Goal: Information Seeking & Learning: Learn about a topic

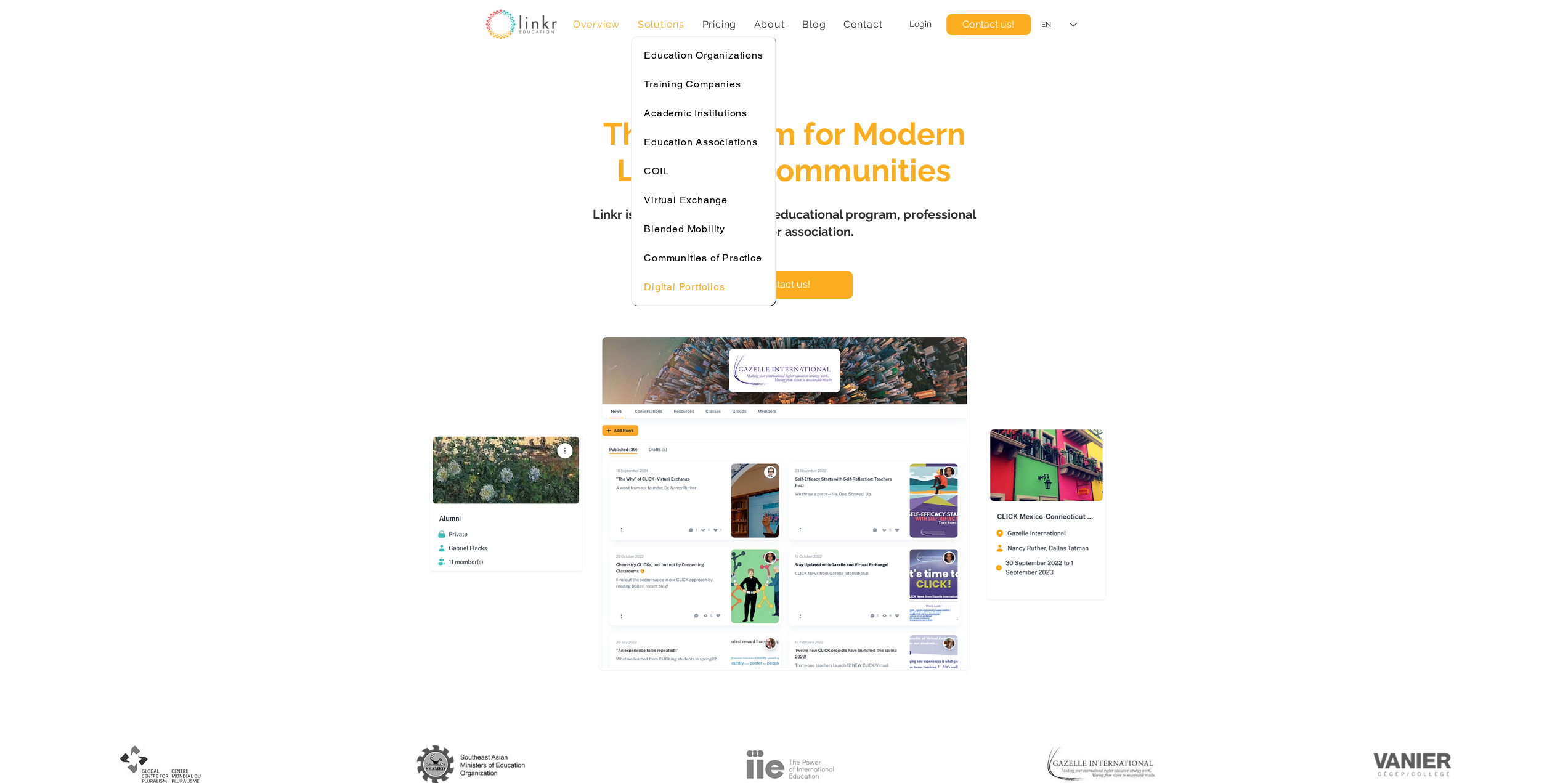
click at [692, 281] on span "Digital Portfolios" at bounding box center [685, 287] width 80 height 12
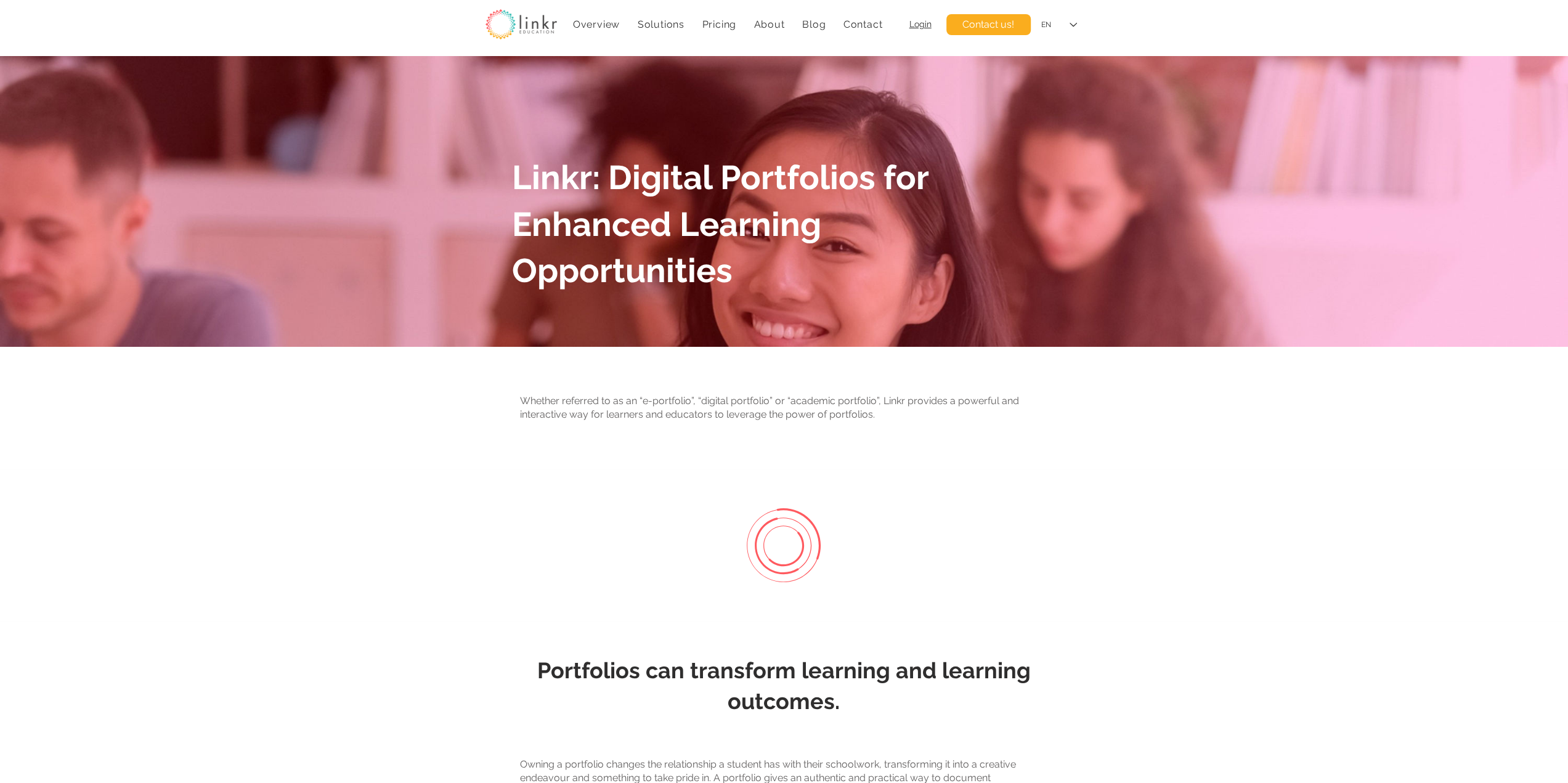
click at [532, 26] on img at bounding box center [521, 24] width 71 height 30
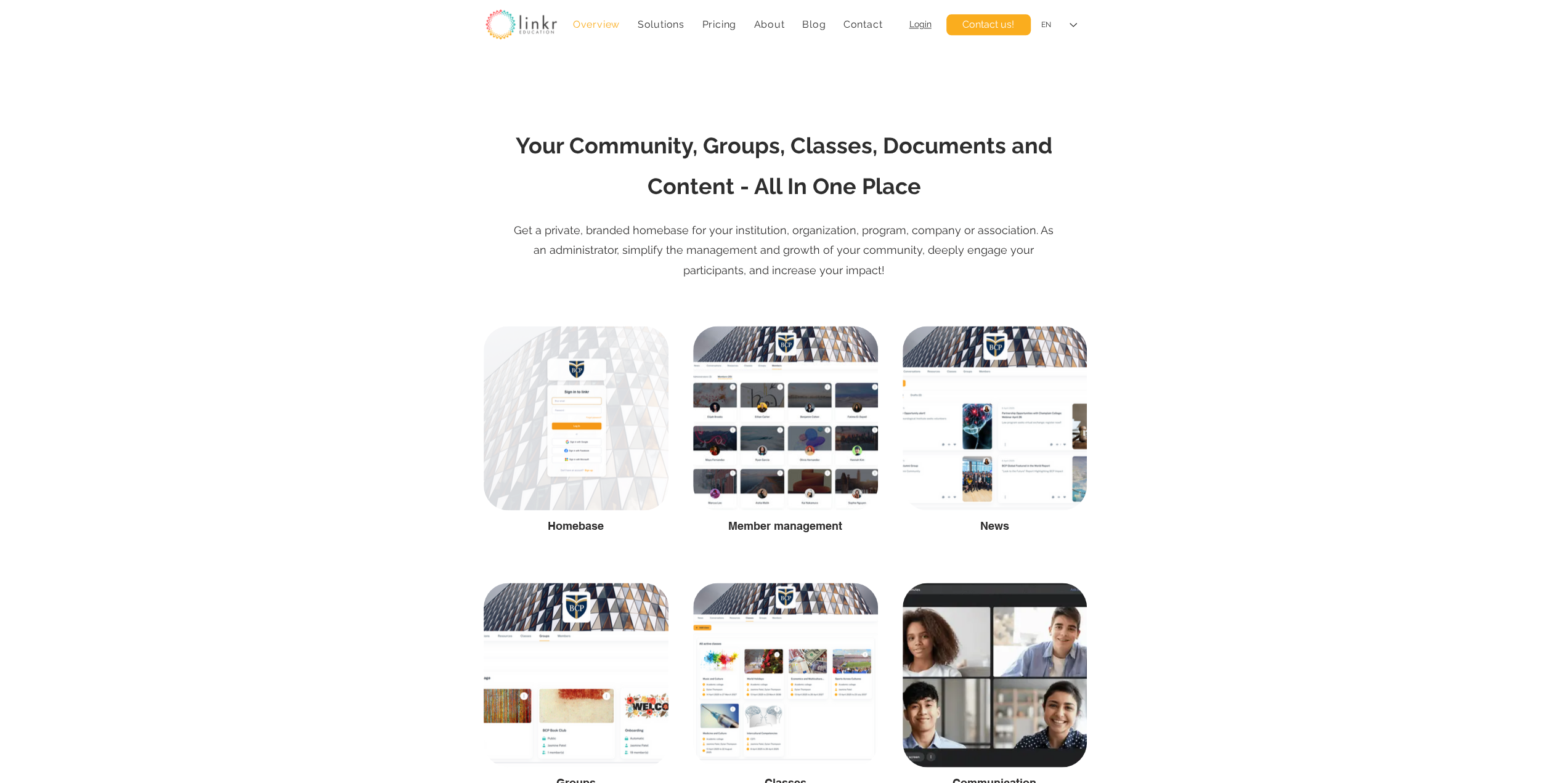
scroll to position [1951, 0]
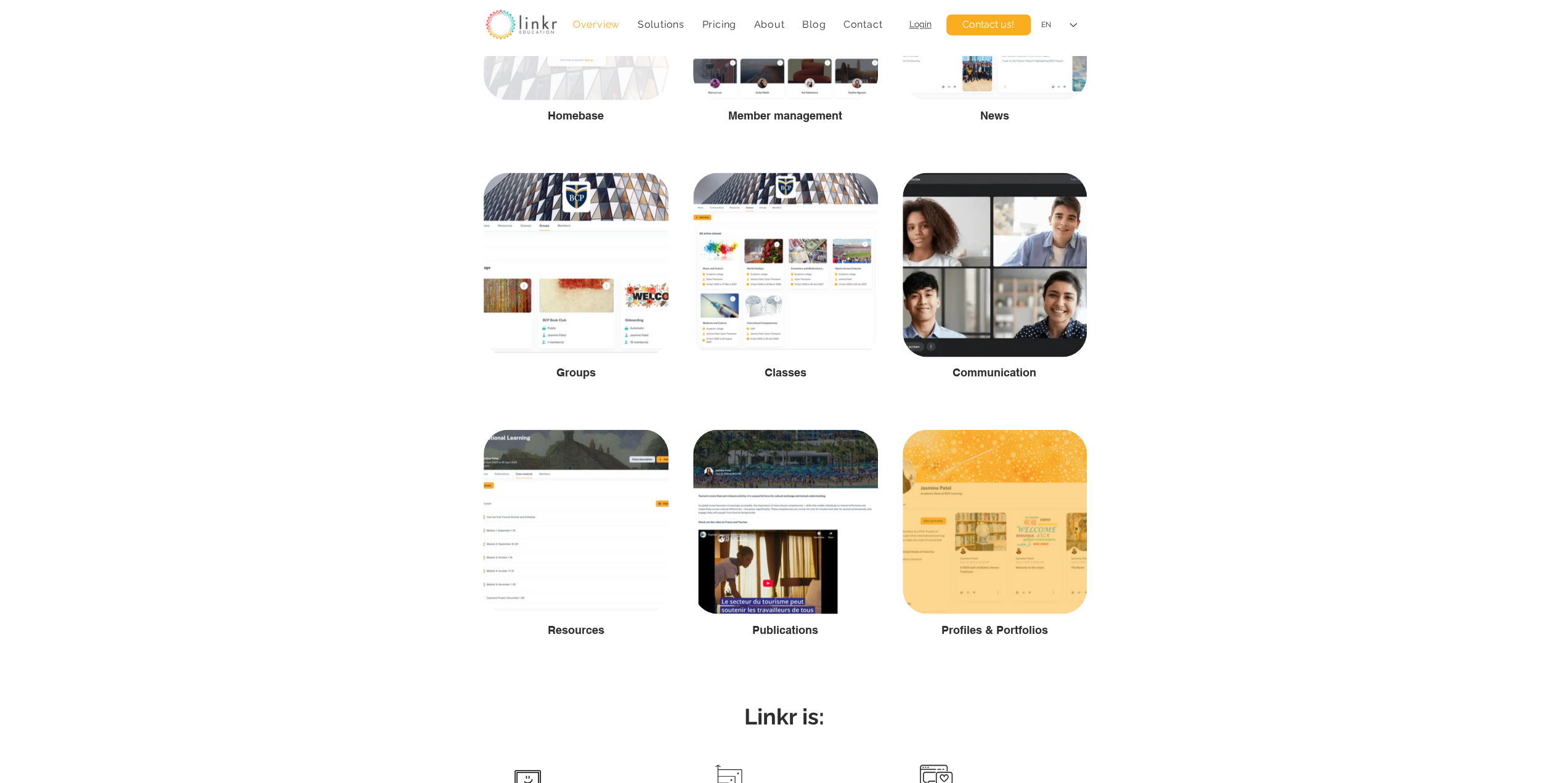
click at [1016, 520] on div at bounding box center [995, 522] width 184 height 184
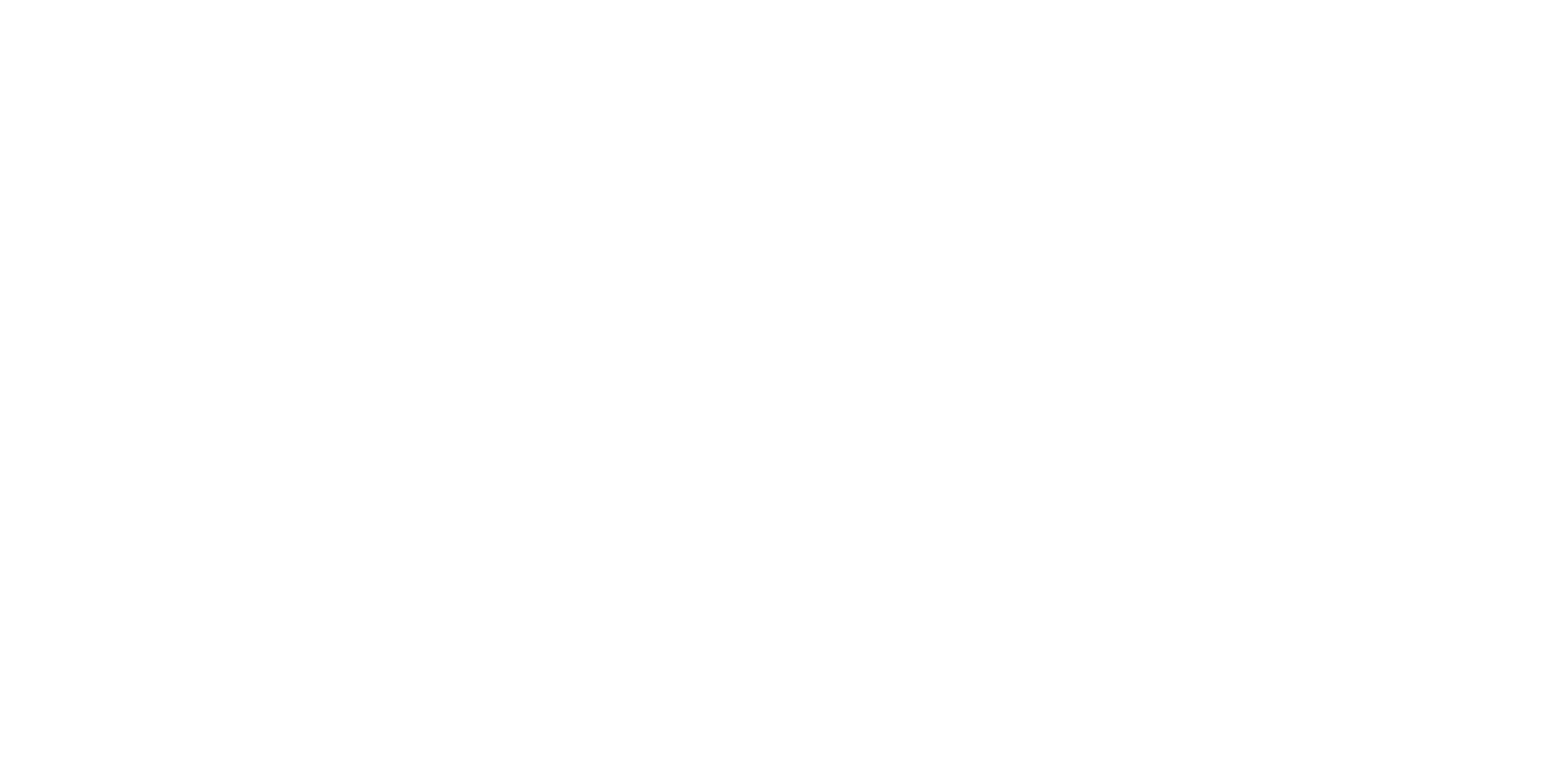
scroll to position [0, 0]
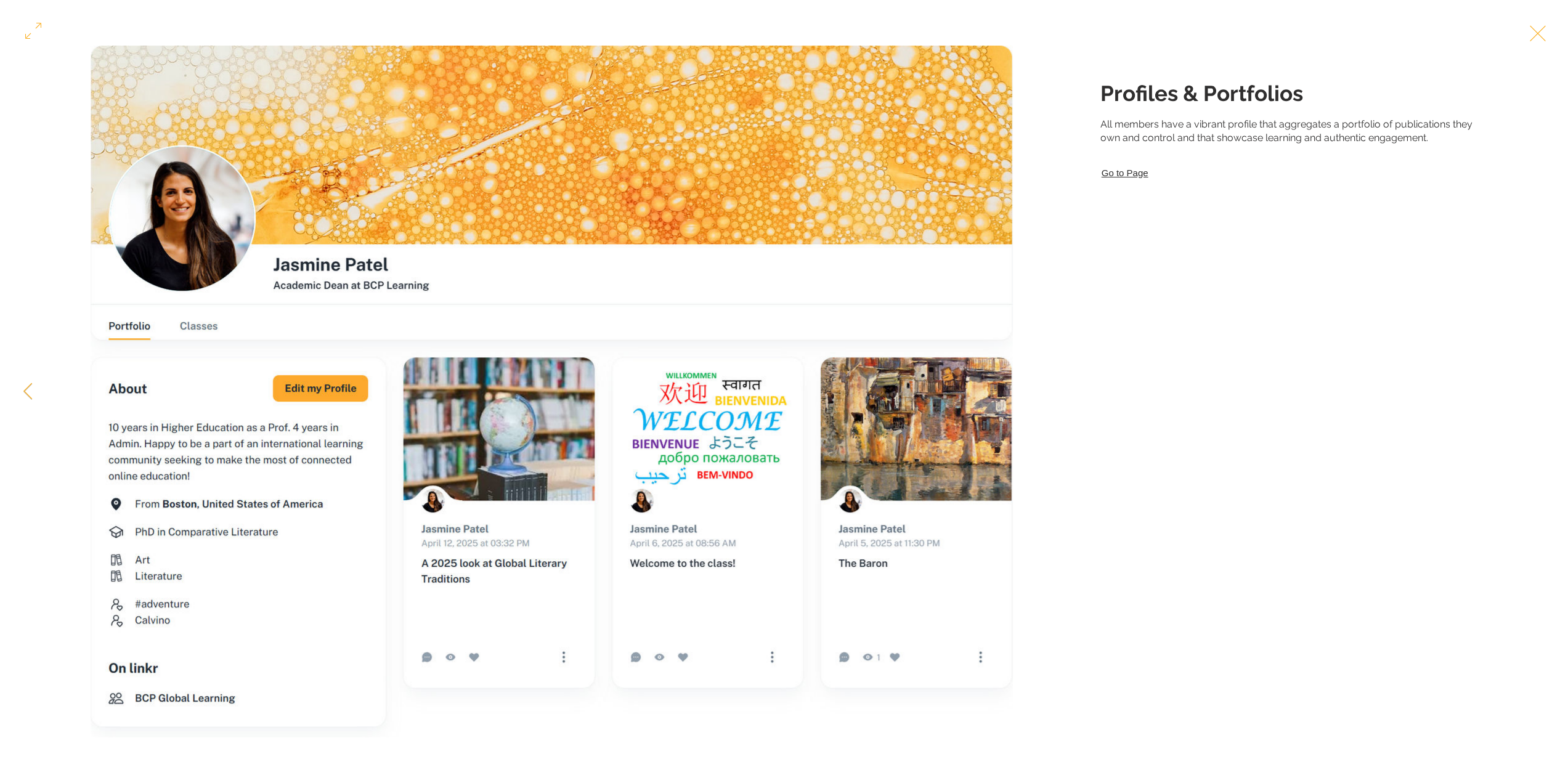
click at [1125, 182] on link "Go to Page" at bounding box center [1298, 172] width 394 height 16
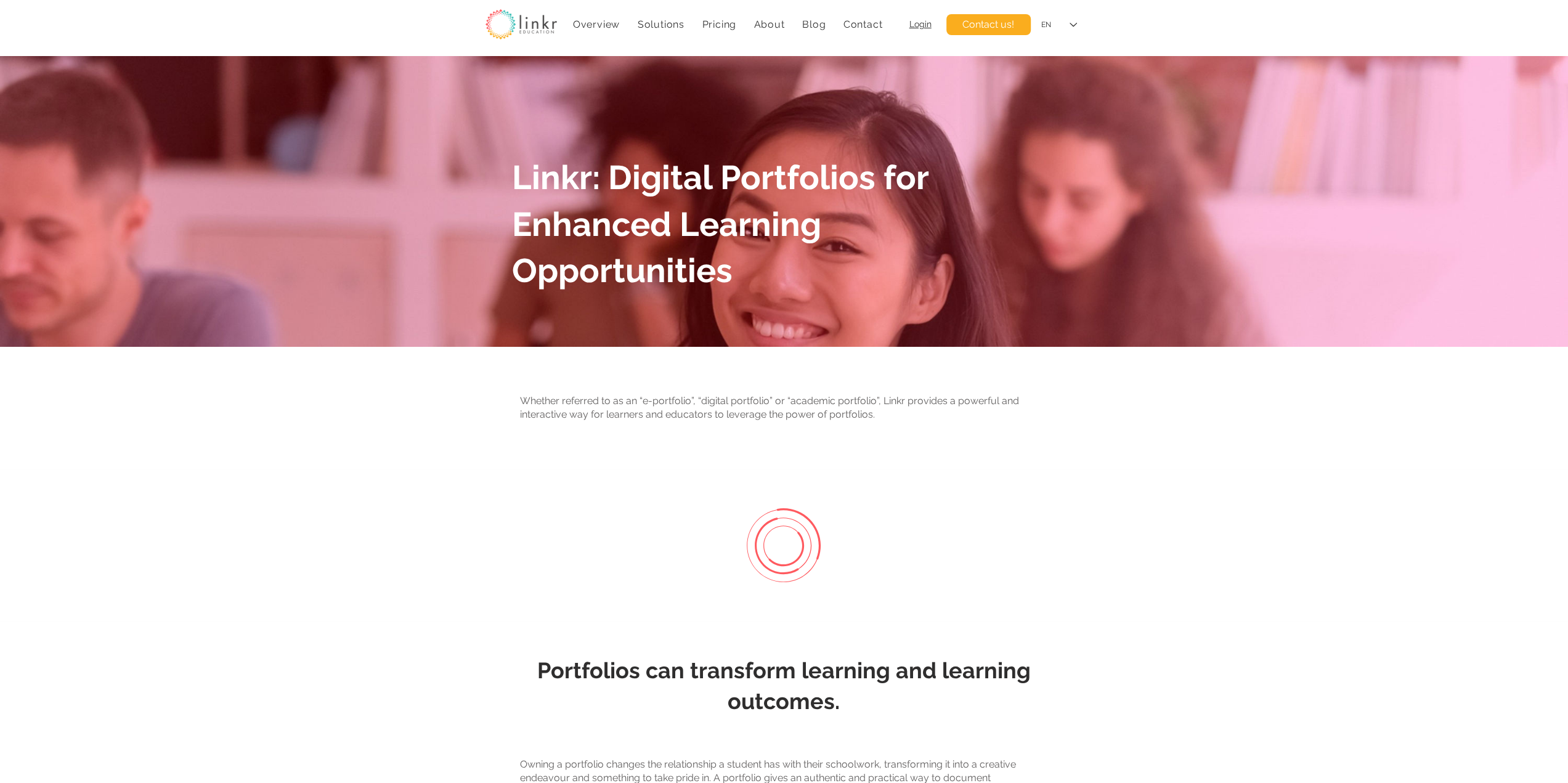
click at [532, 26] on img at bounding box center [521, 24] width 71 height 30
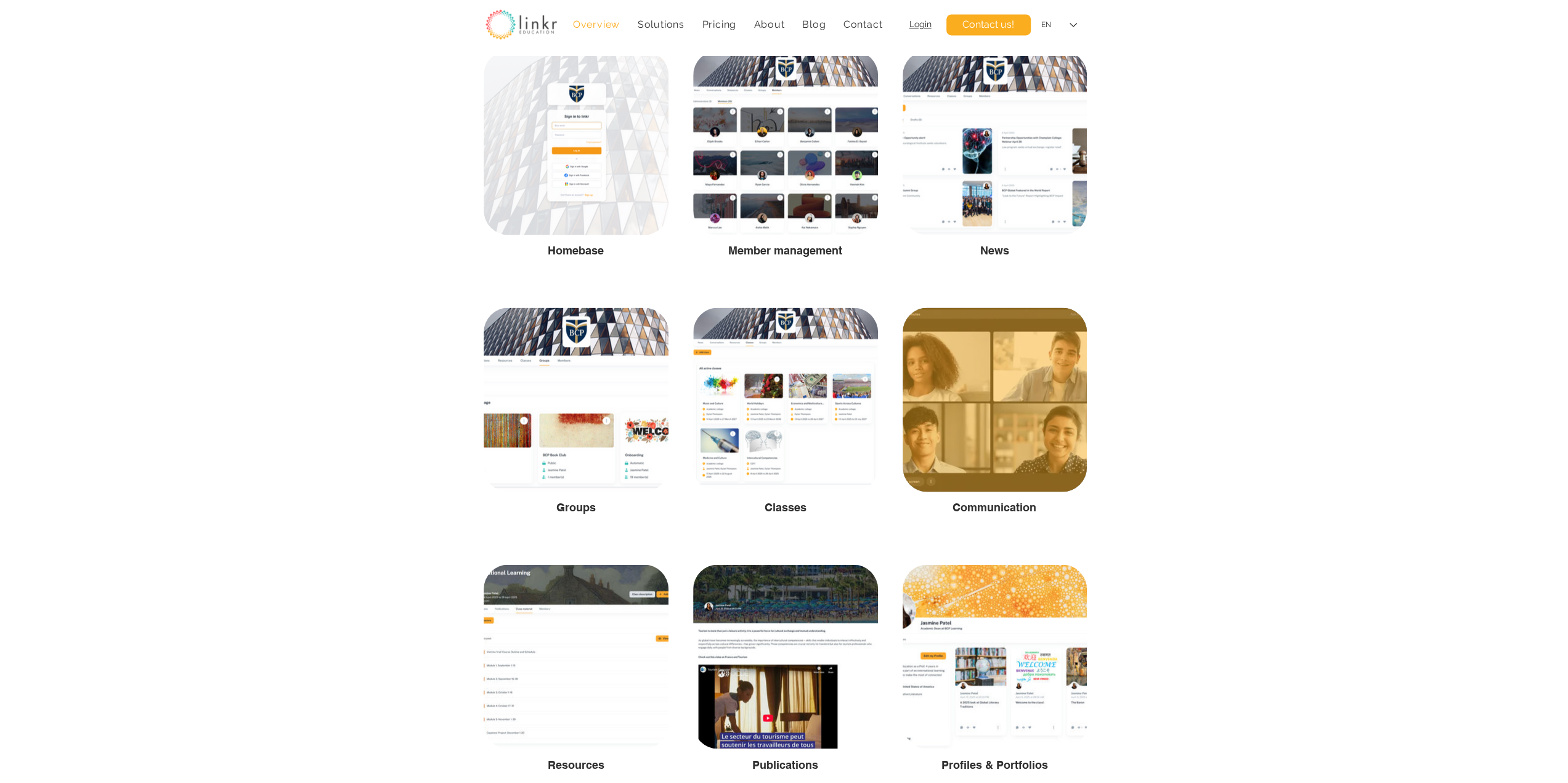
scroll to position [2053, 0]
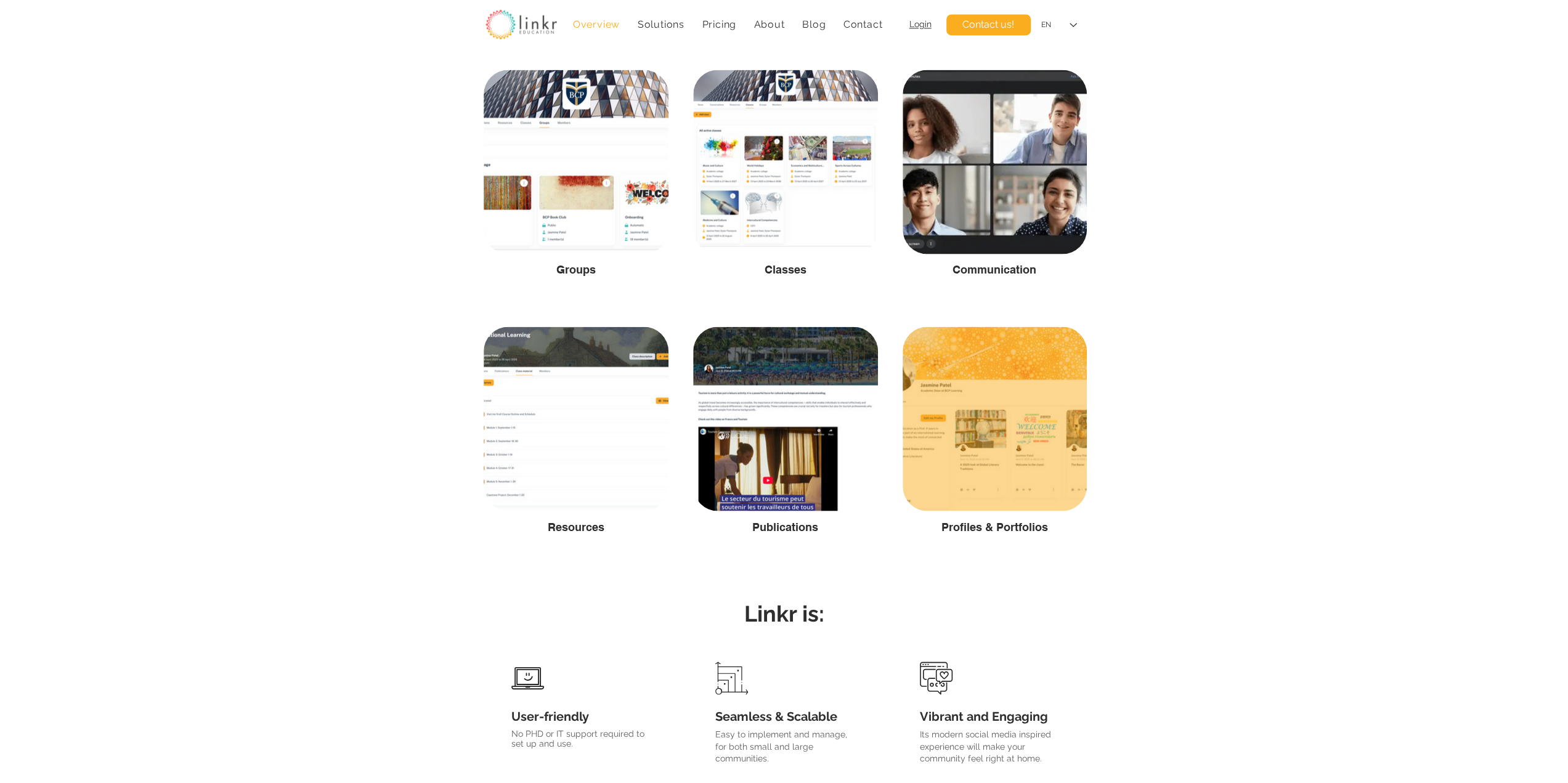
click at [989, 481] on div at bounding box center [995, 419] width 184 height 184
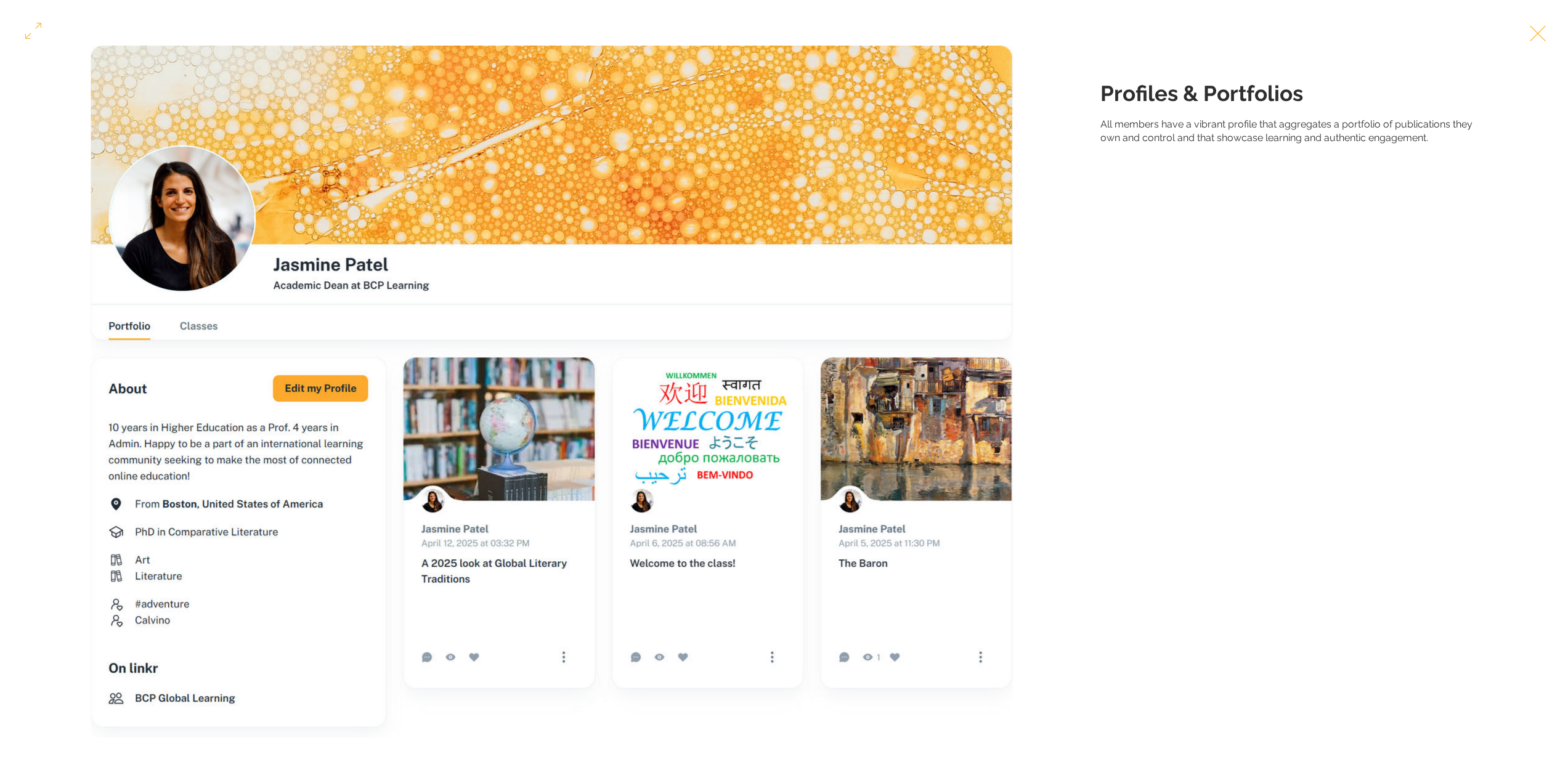
drag, startPoint x: 1154, startPoint y: 339, endPoint x: 1155, endPoint y: 259, distance: 80.0
click at [1155, 336] on div "Gallery item, detailed view" at bounding box center [784, 392] width 1568 height 692
click at [1550, 26] on button "Exit expand mode" at bounding box center [1538, 32] width 24 height 27
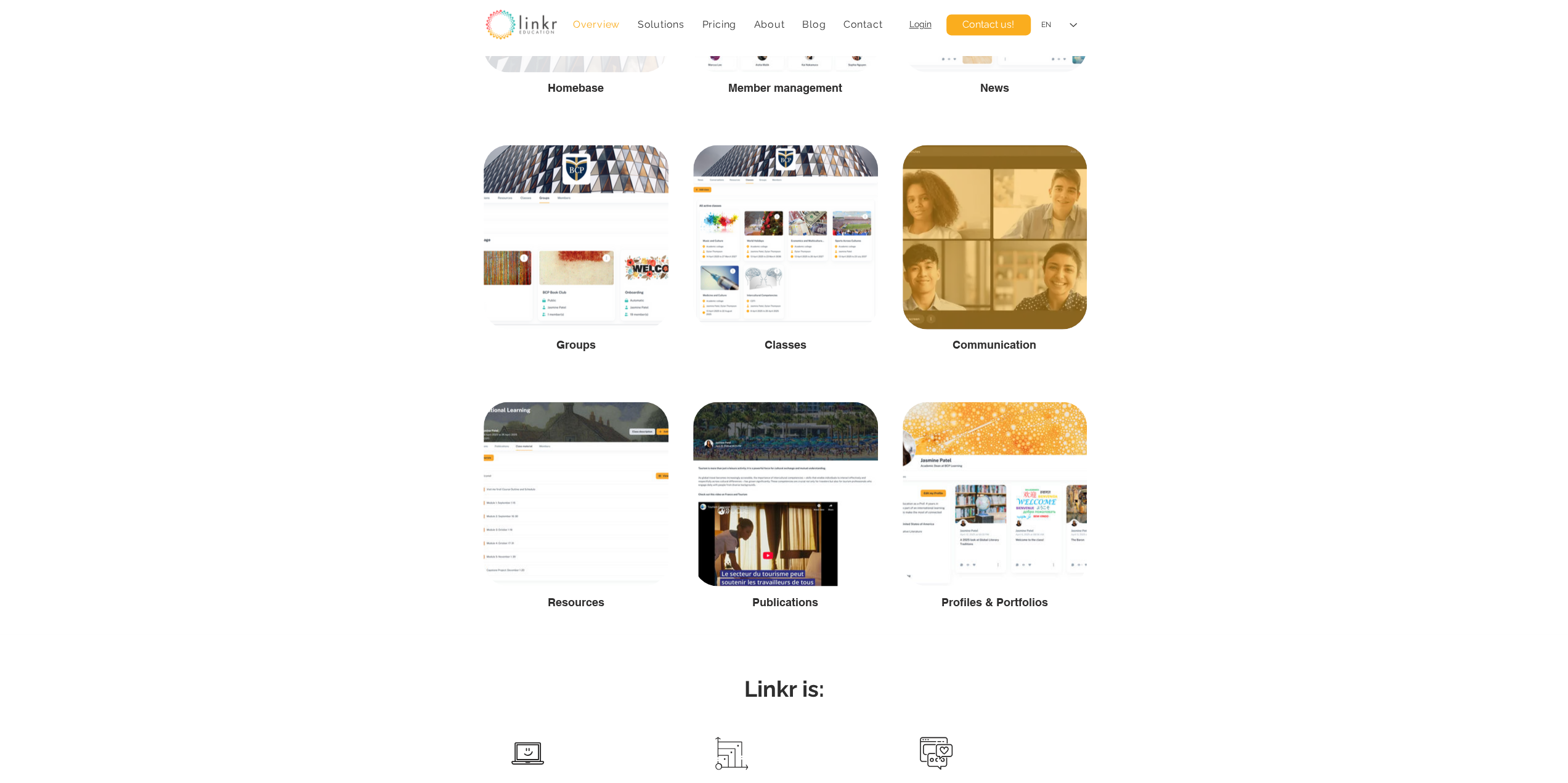
scroll to position [2053, 0]
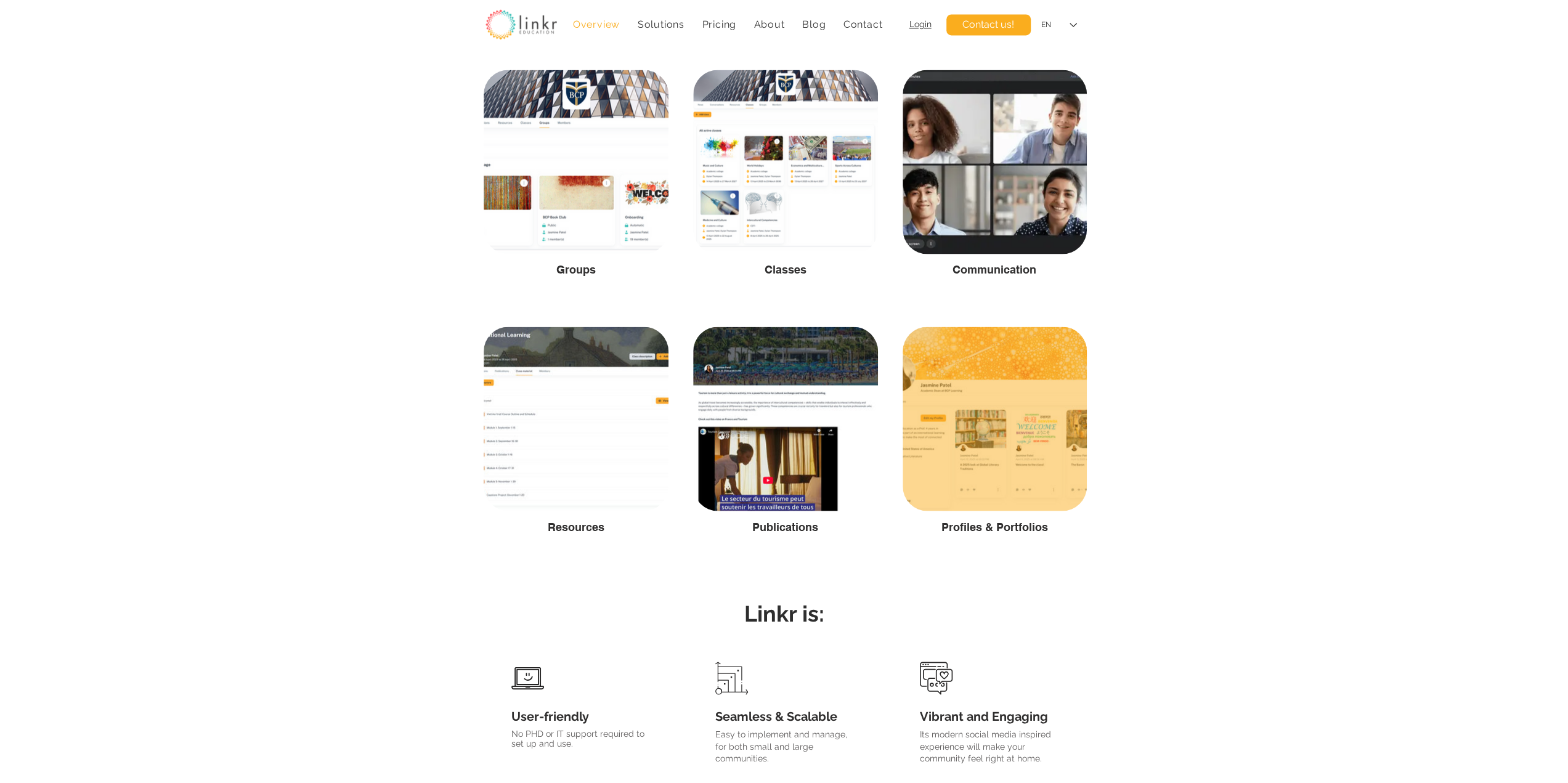
click at [997, 425] on div at bounding box center [995, 419] width 184 height 184
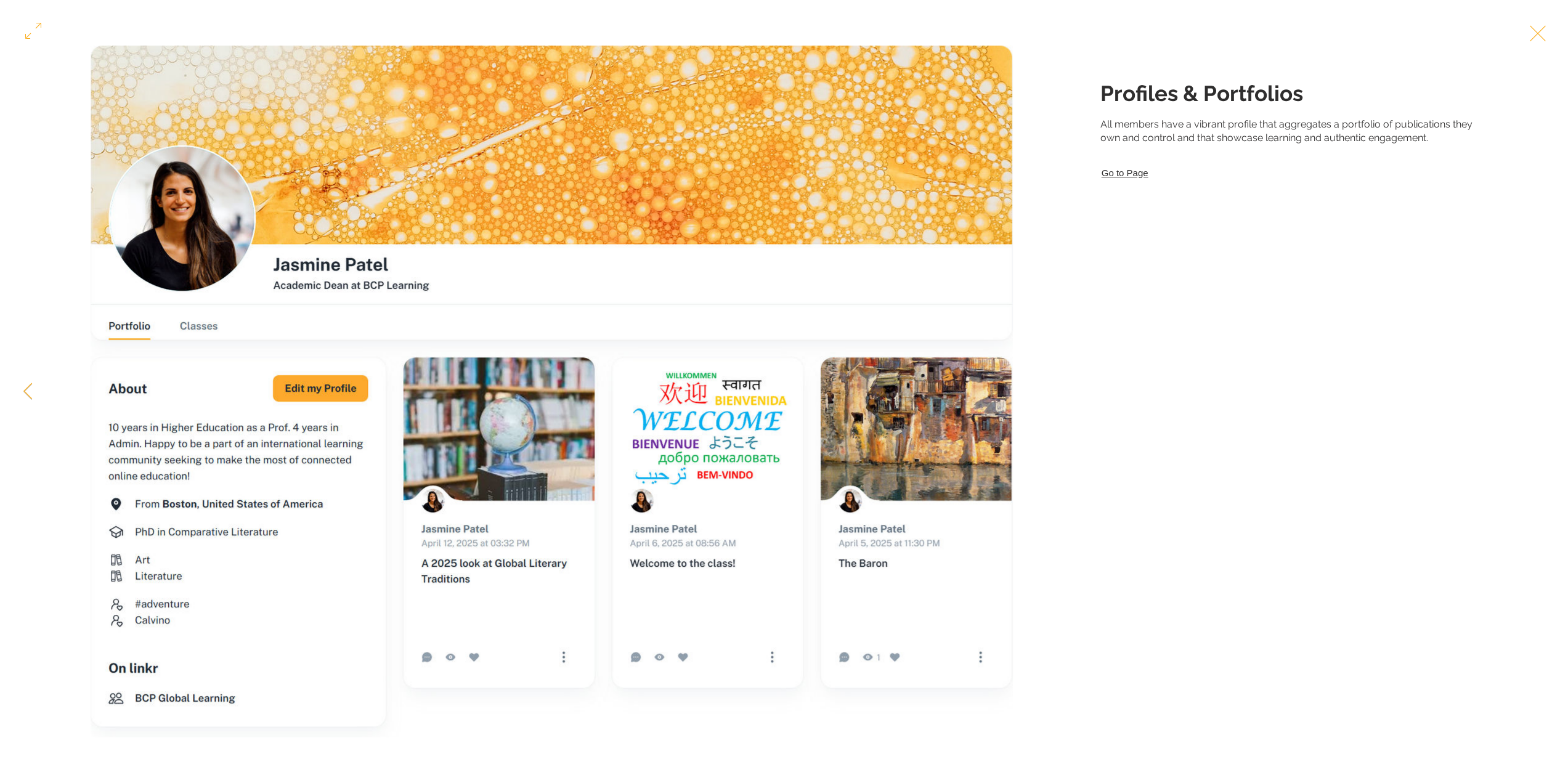
click at [1131, 182] on link "Go to Page" at bounding box center [1298, 172] width 394 height 16
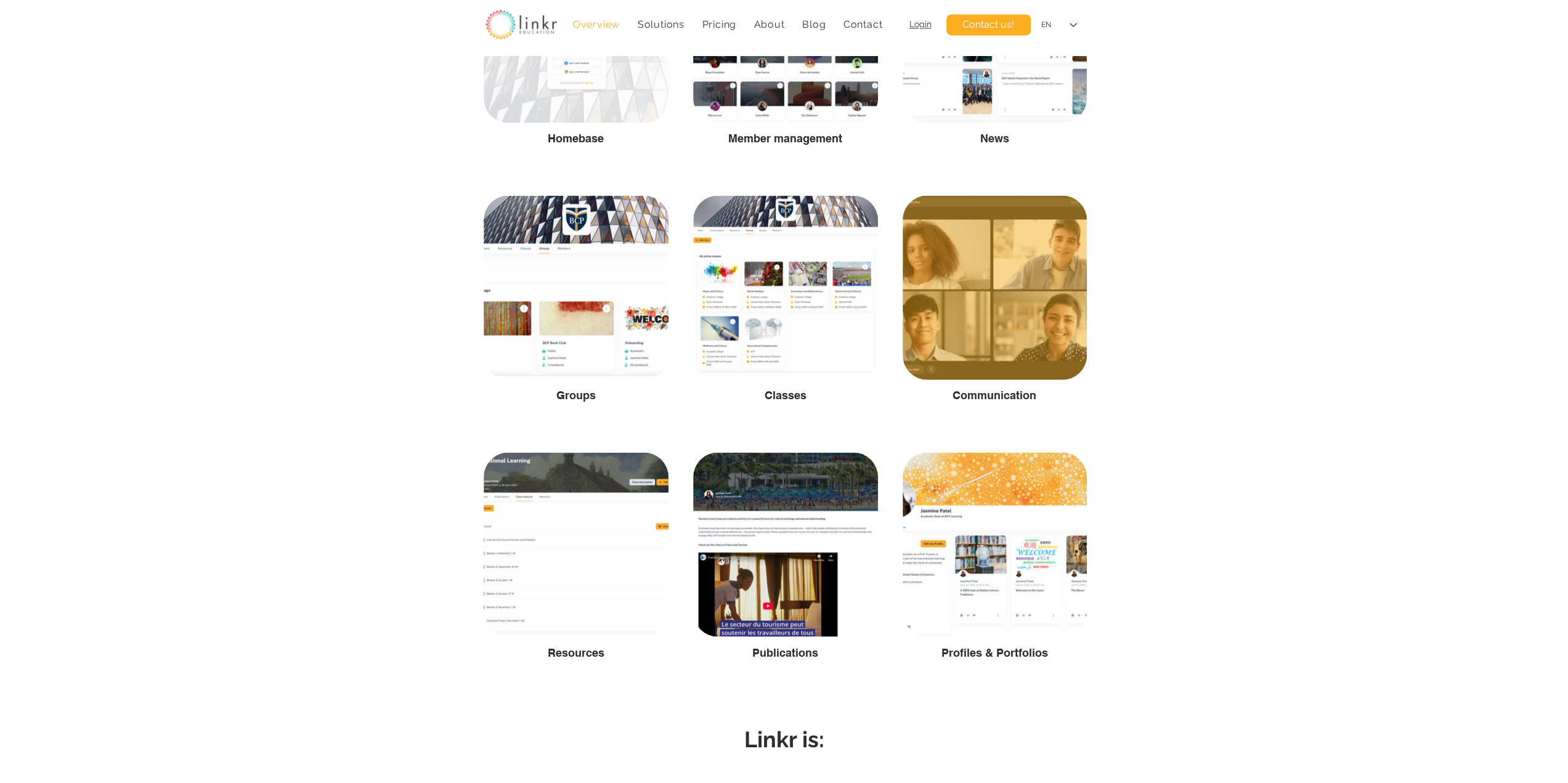
scroll to position [1951, 0]
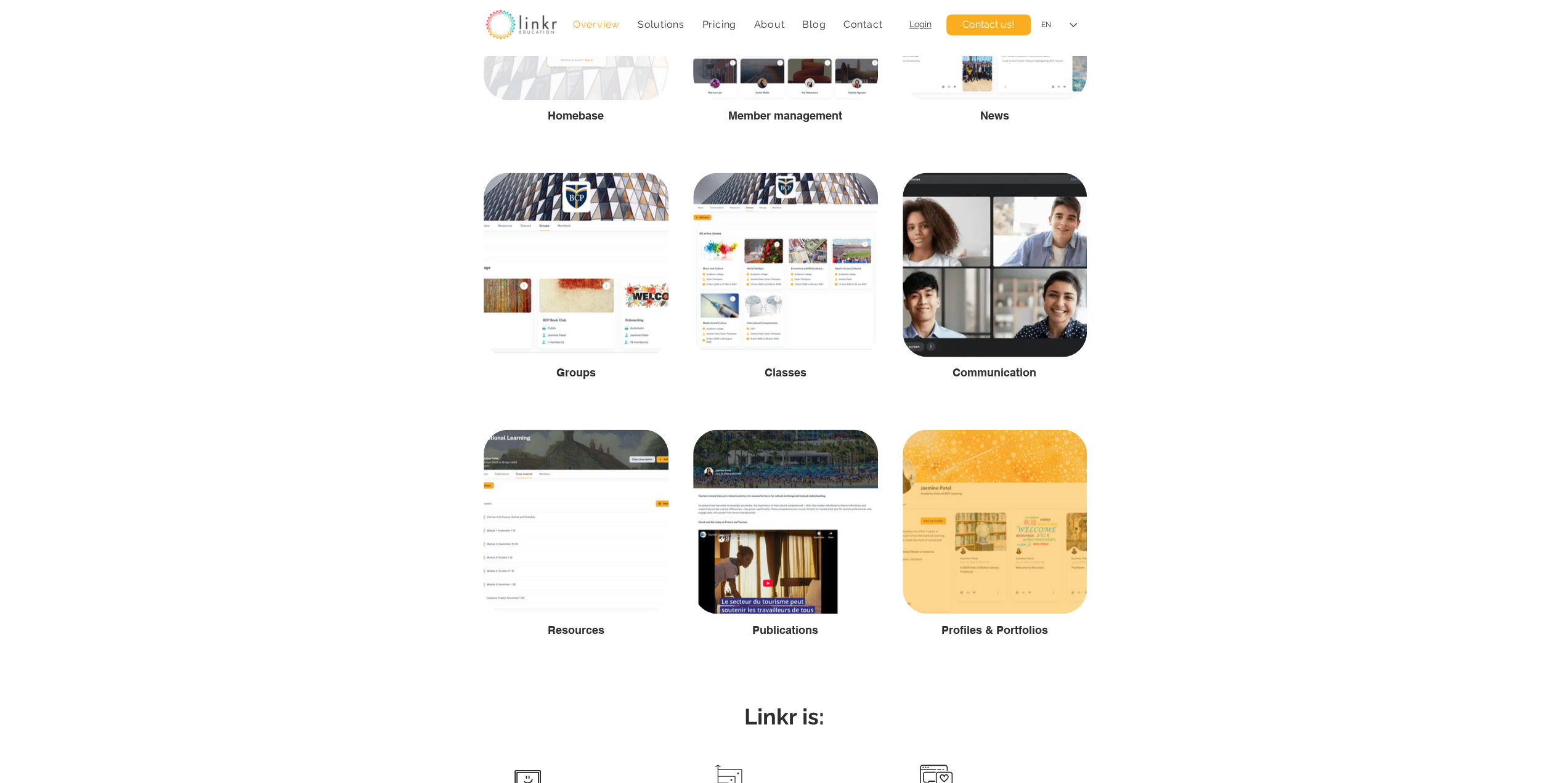
click at [1060, 569] on div at bounding box center [995, 522] width 184 height 184
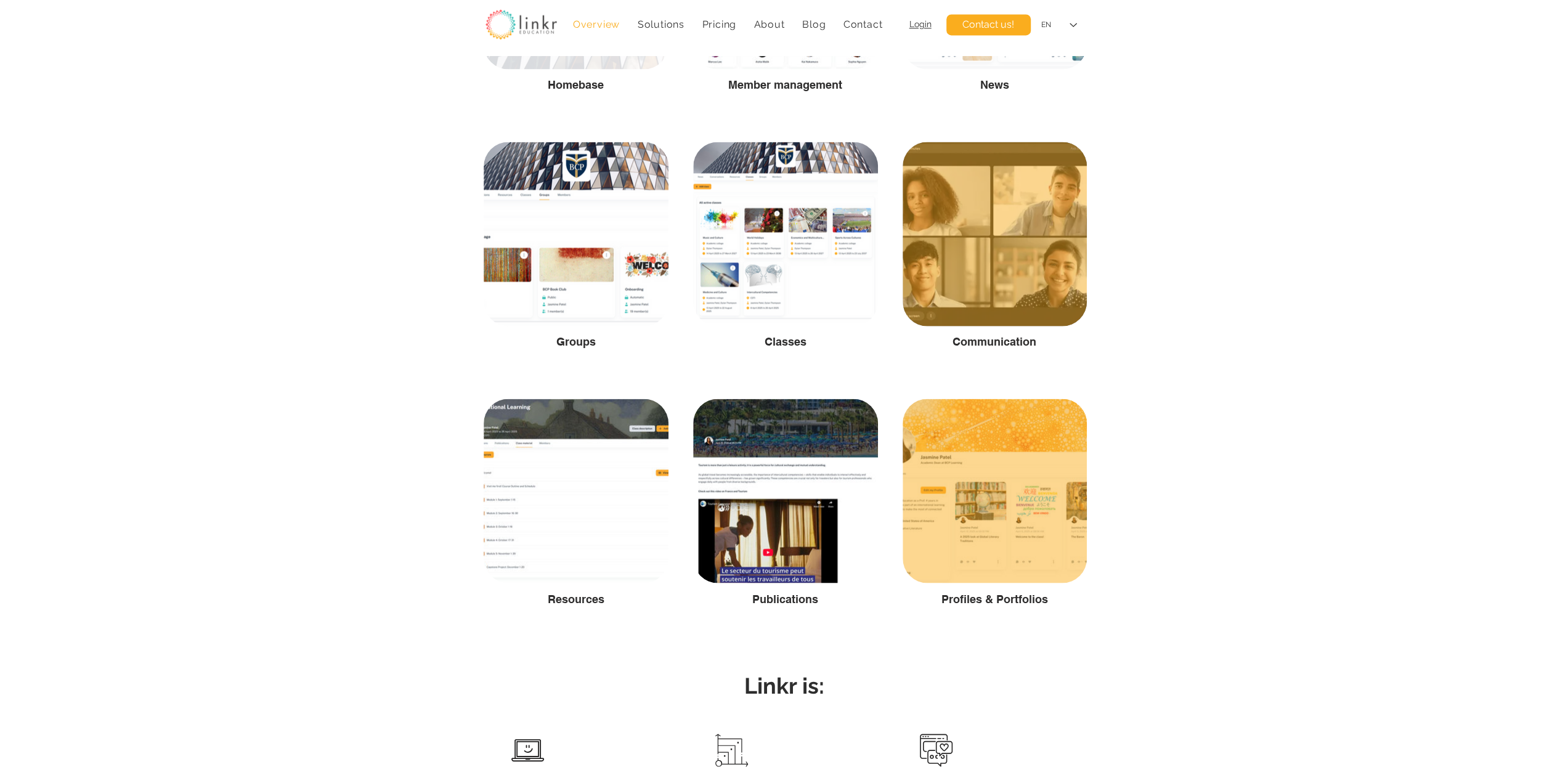
scroll to position [2053, 0]
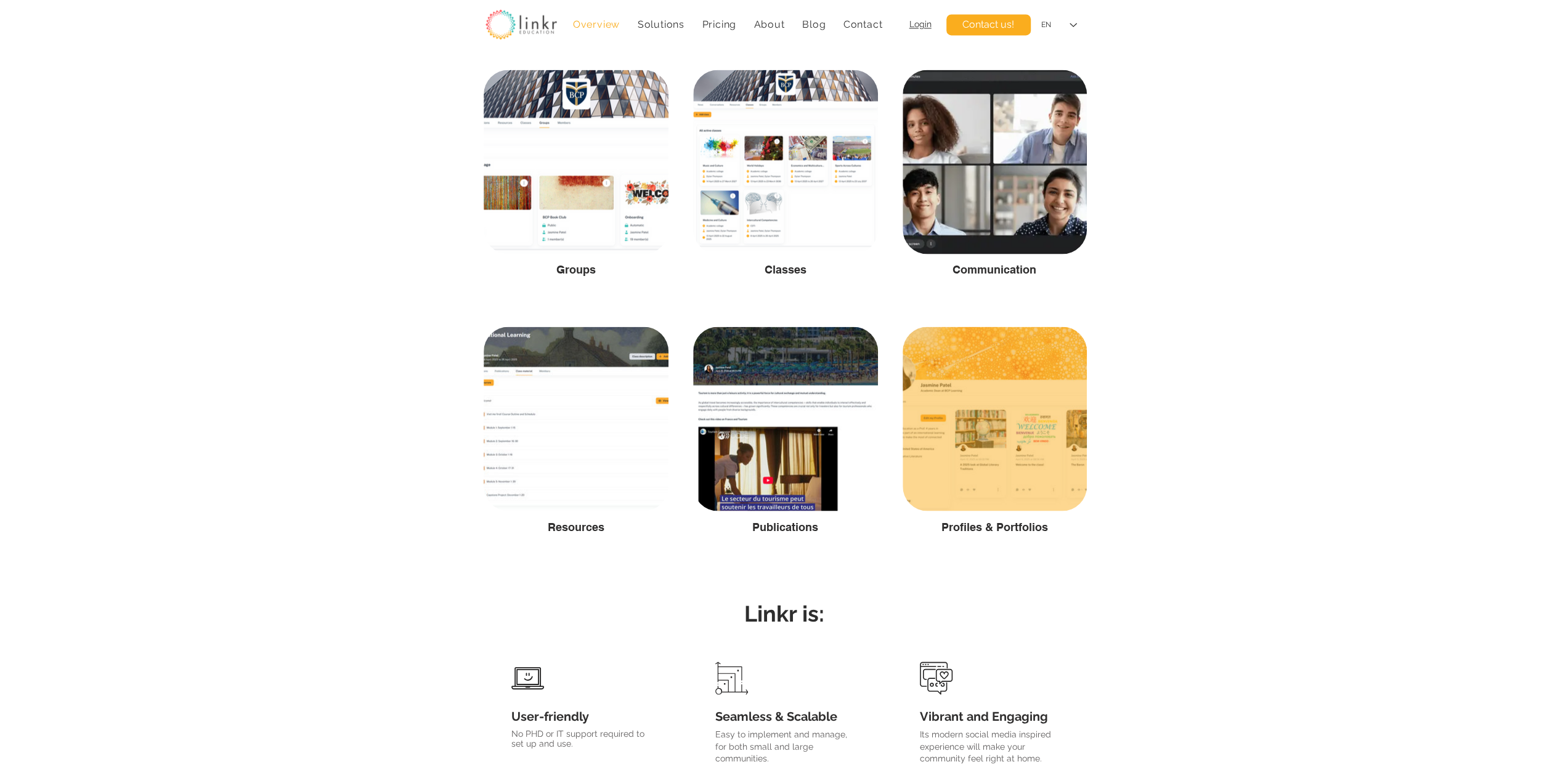
click at [1002, 483] on div at bounding box center [995, 419] width 184 height 184
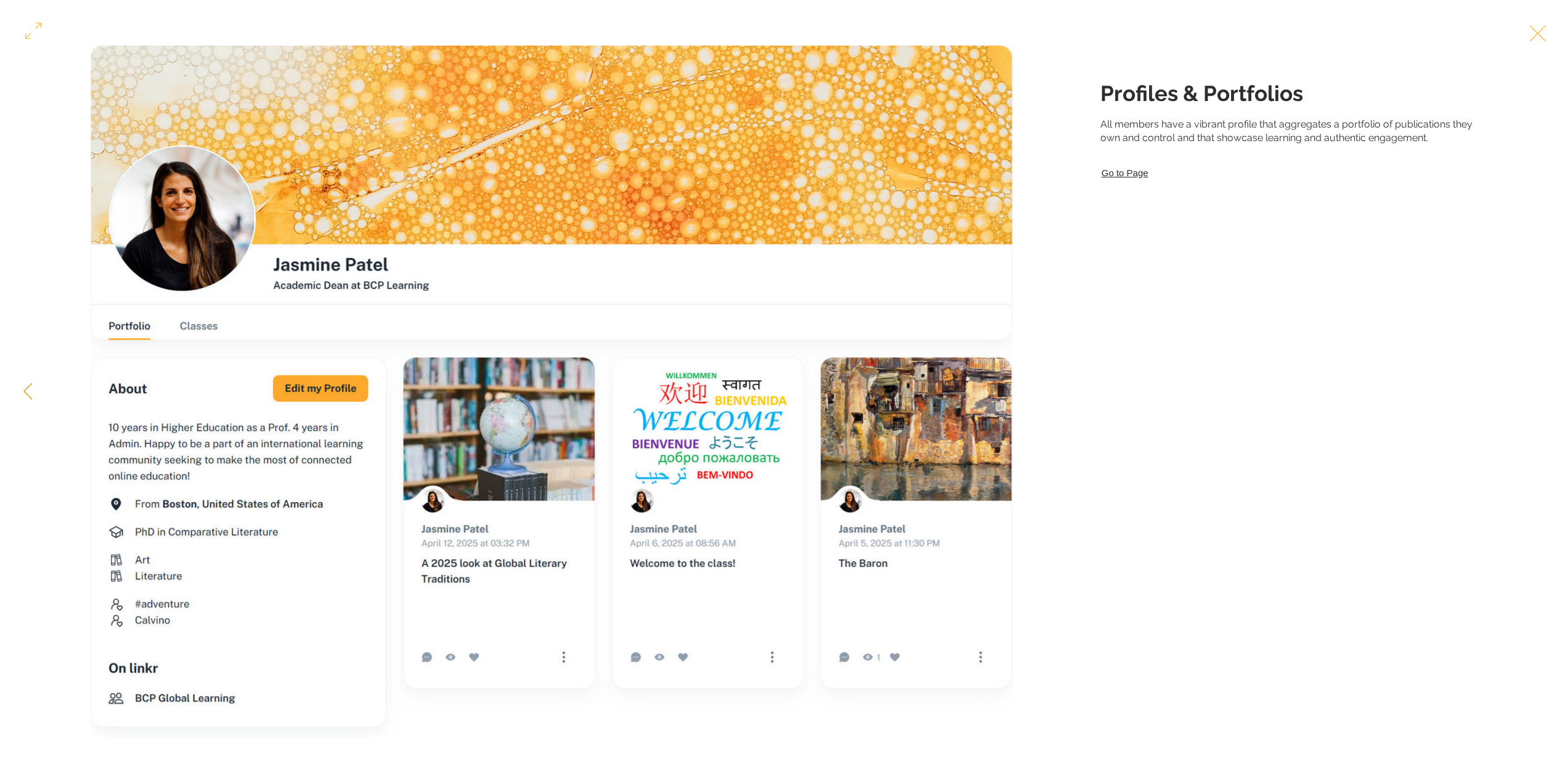
click at [1550, 27] on button "Exit expand mode" at bounding box center [1538, 32] width 24 height 27
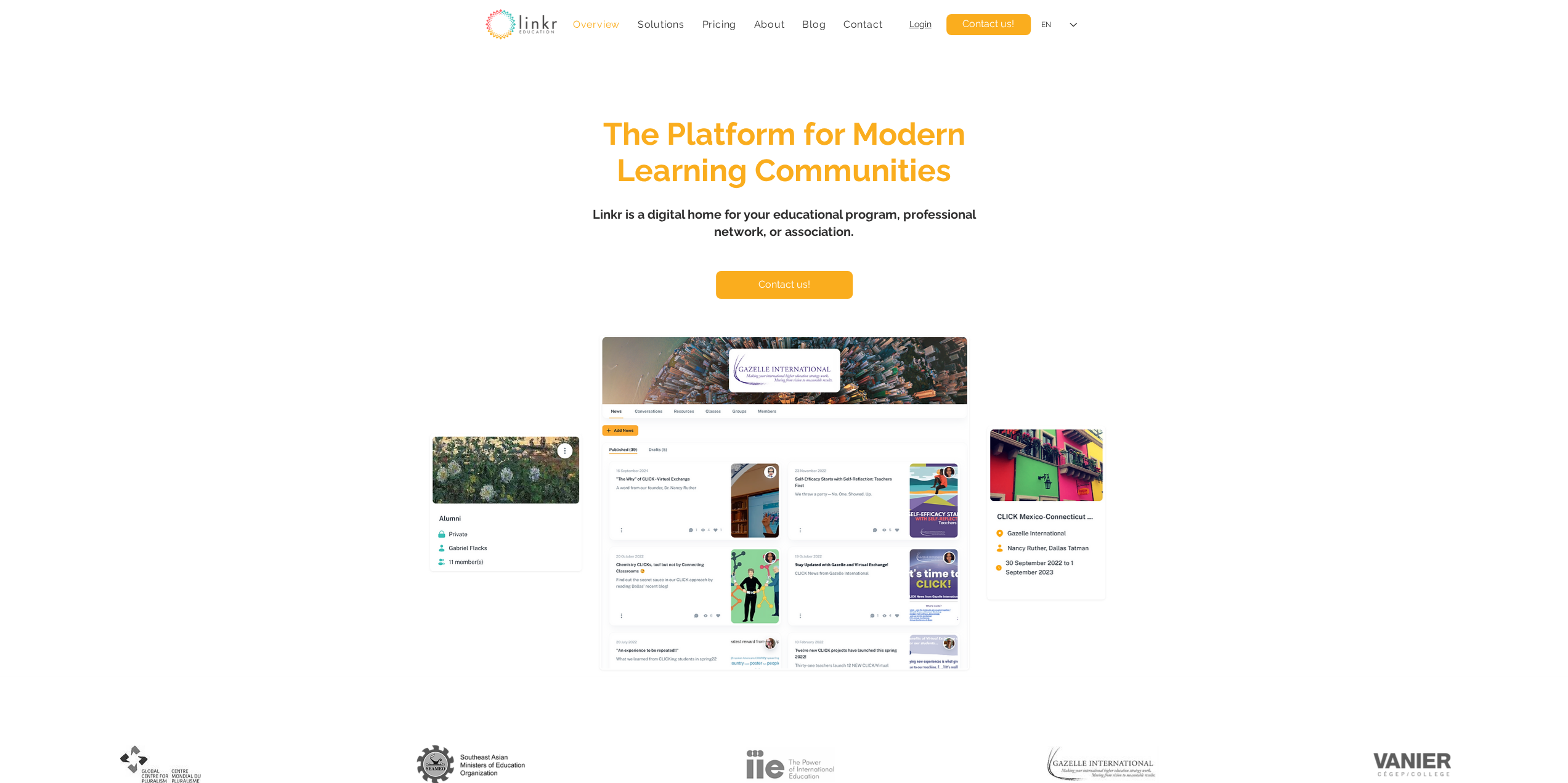
scroll to position [2053, 0]
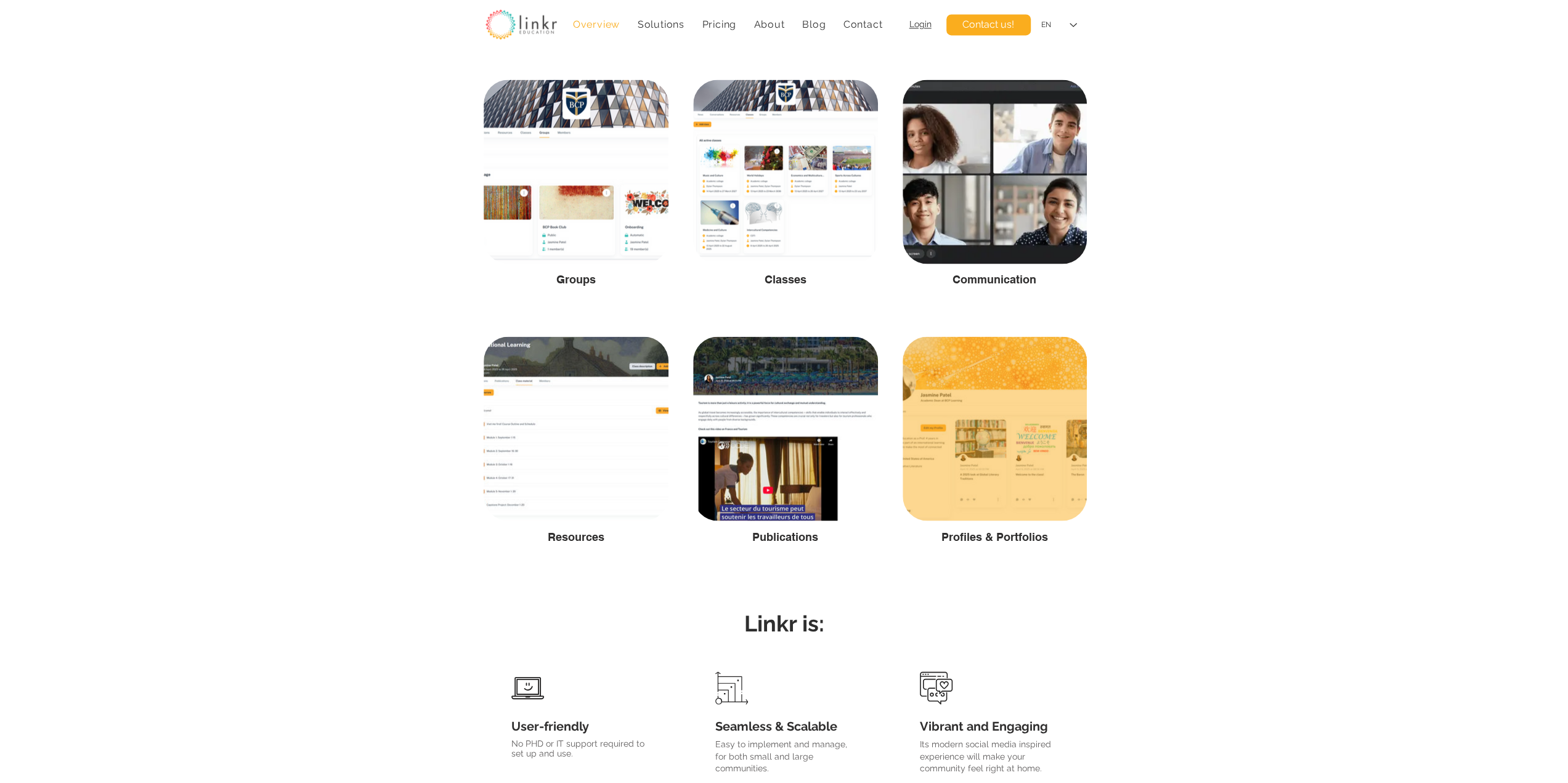
scroll to position [2053, 0]
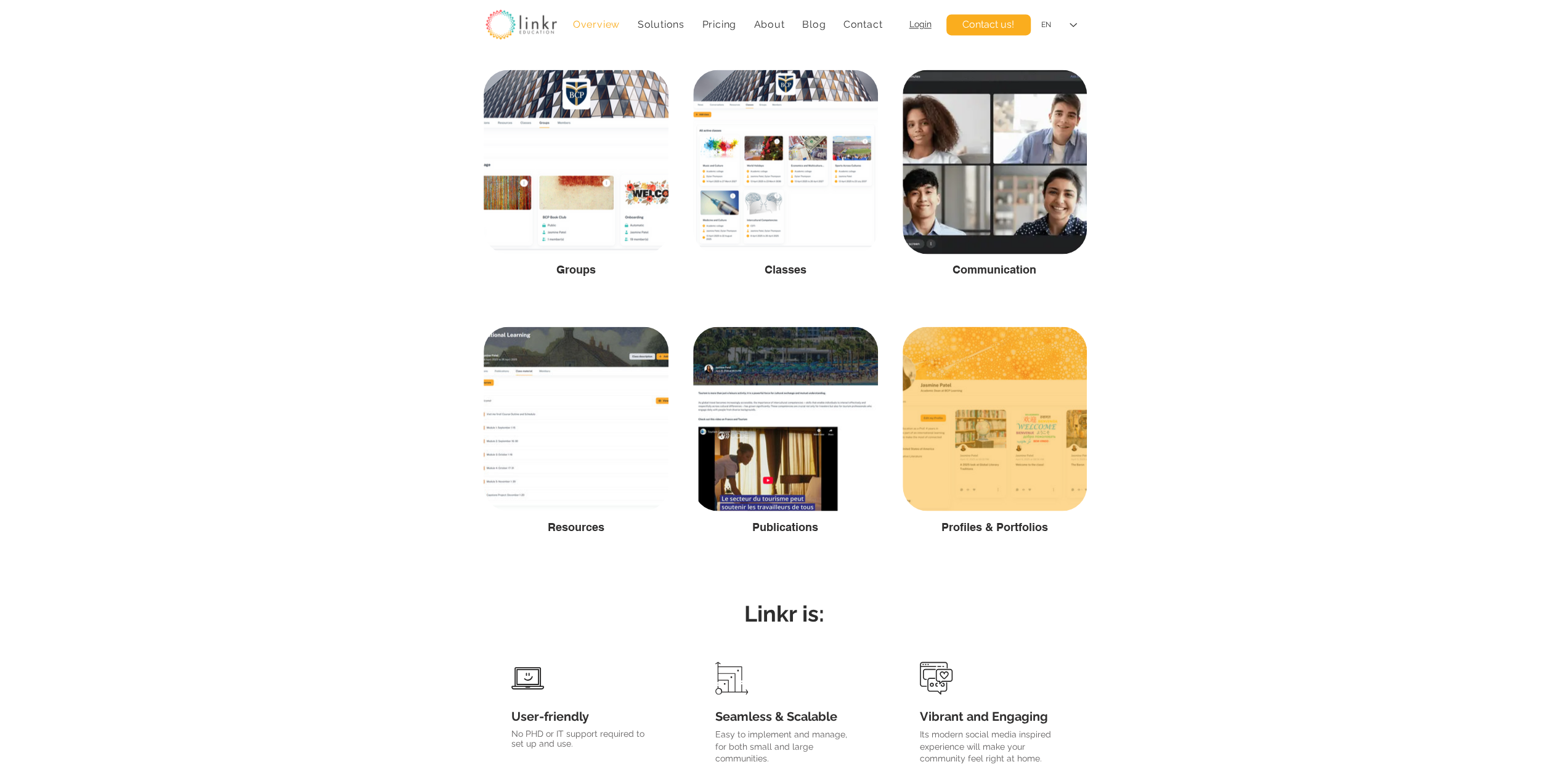
click at [992, 487] on div at bounding box center [995, 419] width 184 height 184
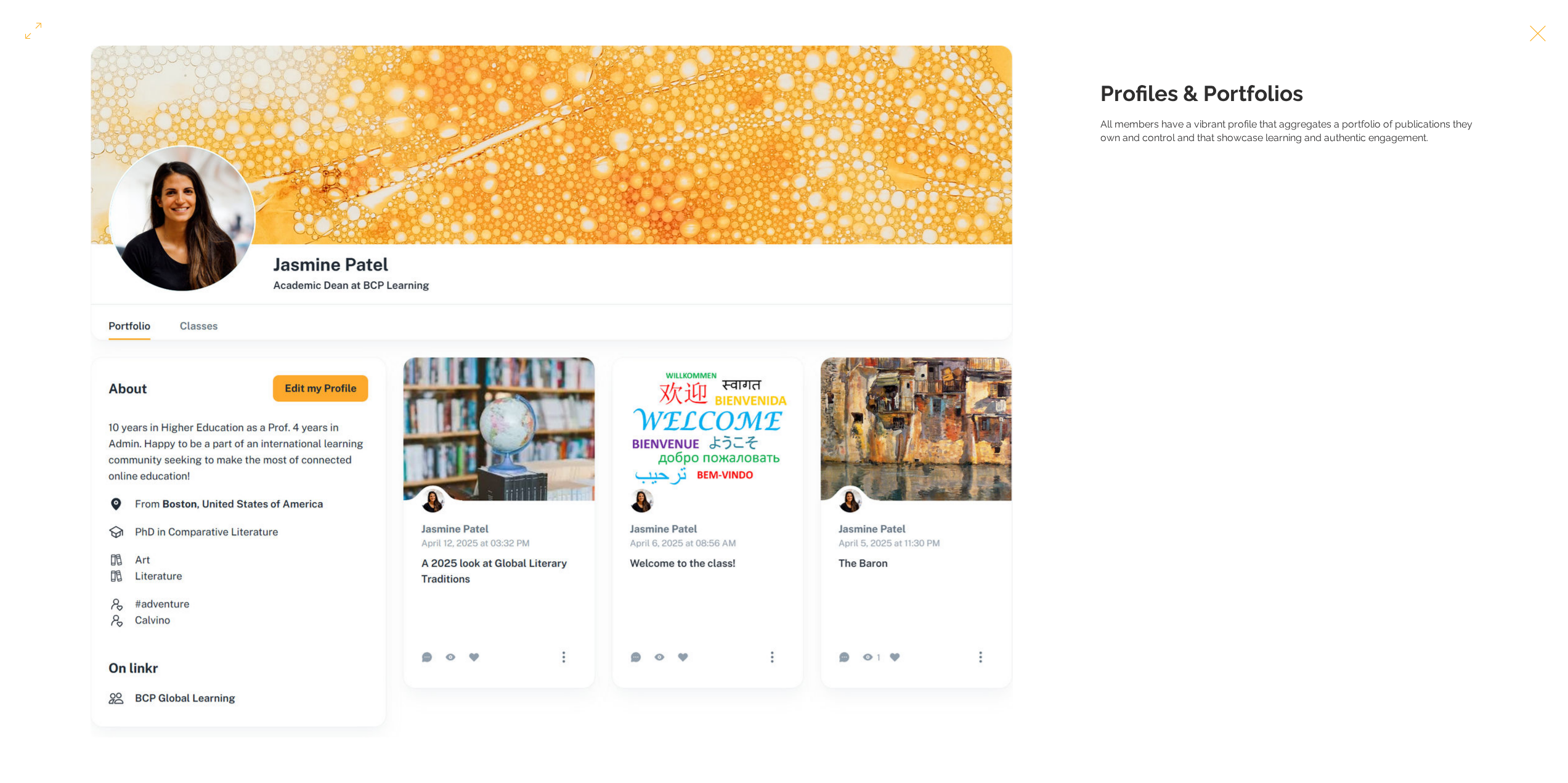
click at [1550, 35] on button "Exit expand mode" at bounding box center [1538, 32] width 24 height 27
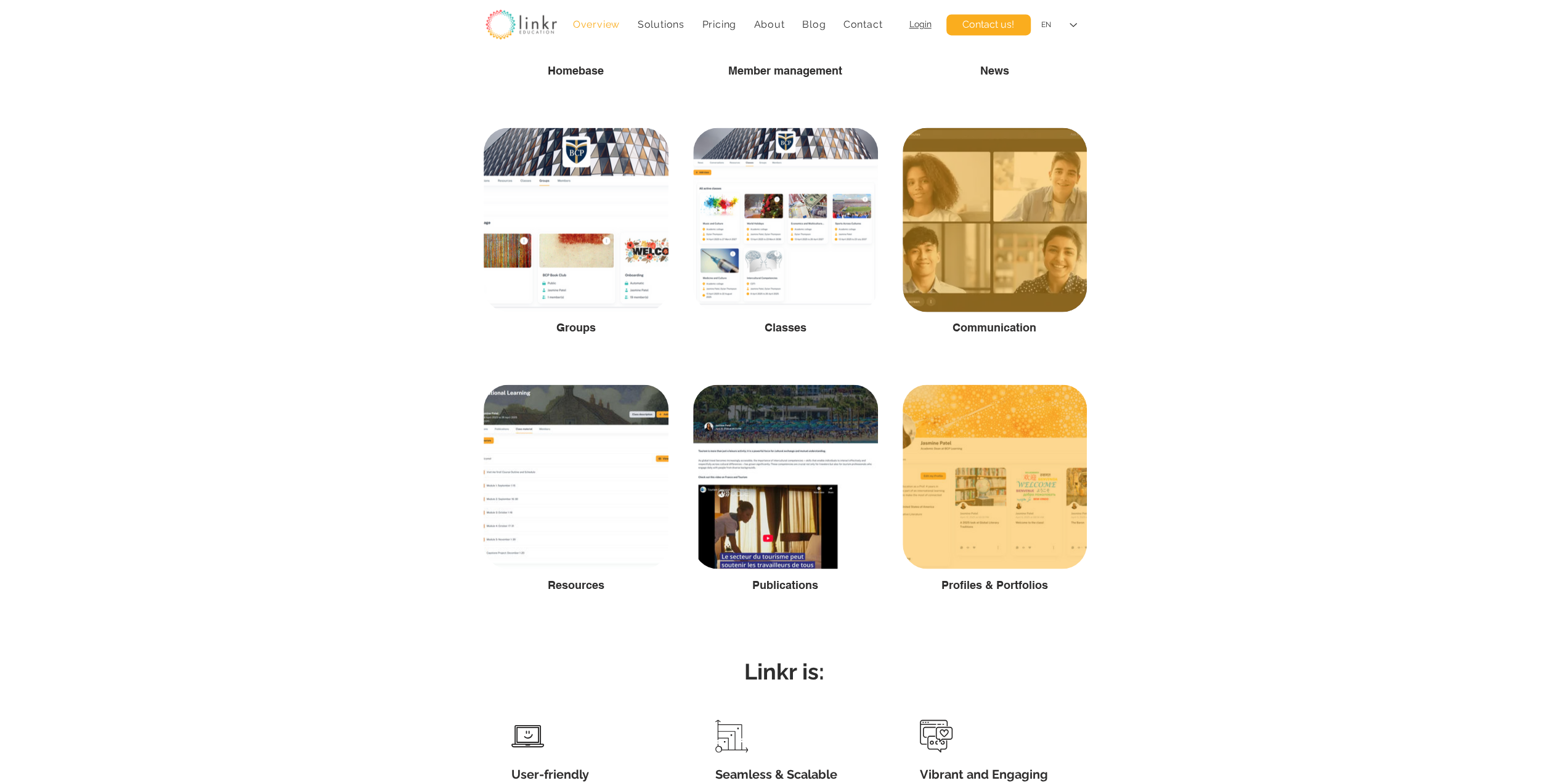
scroll to position [2053, 0]
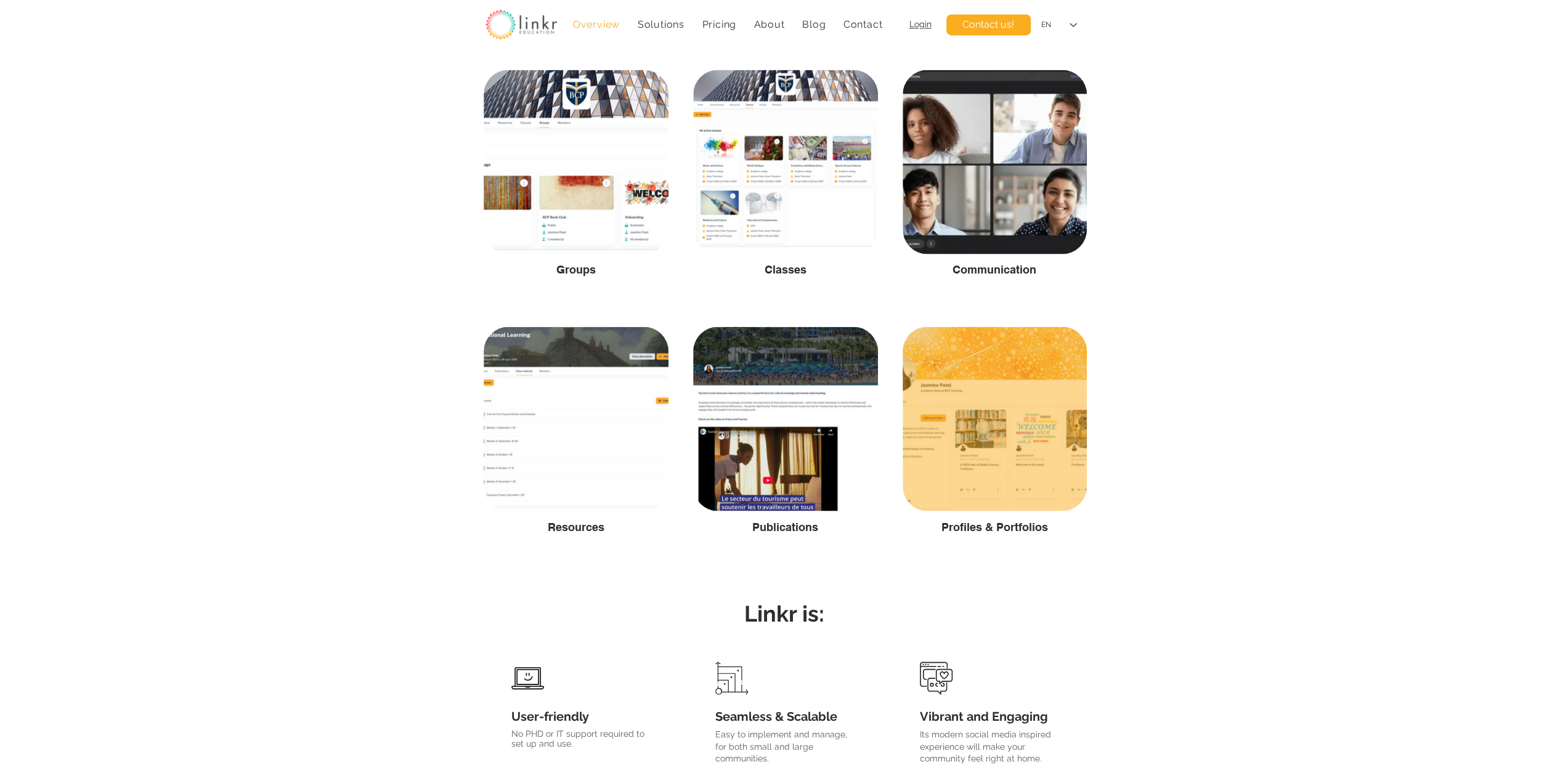
click at [980, 465] on div at bounding box center [995, 419] width 184 height 184
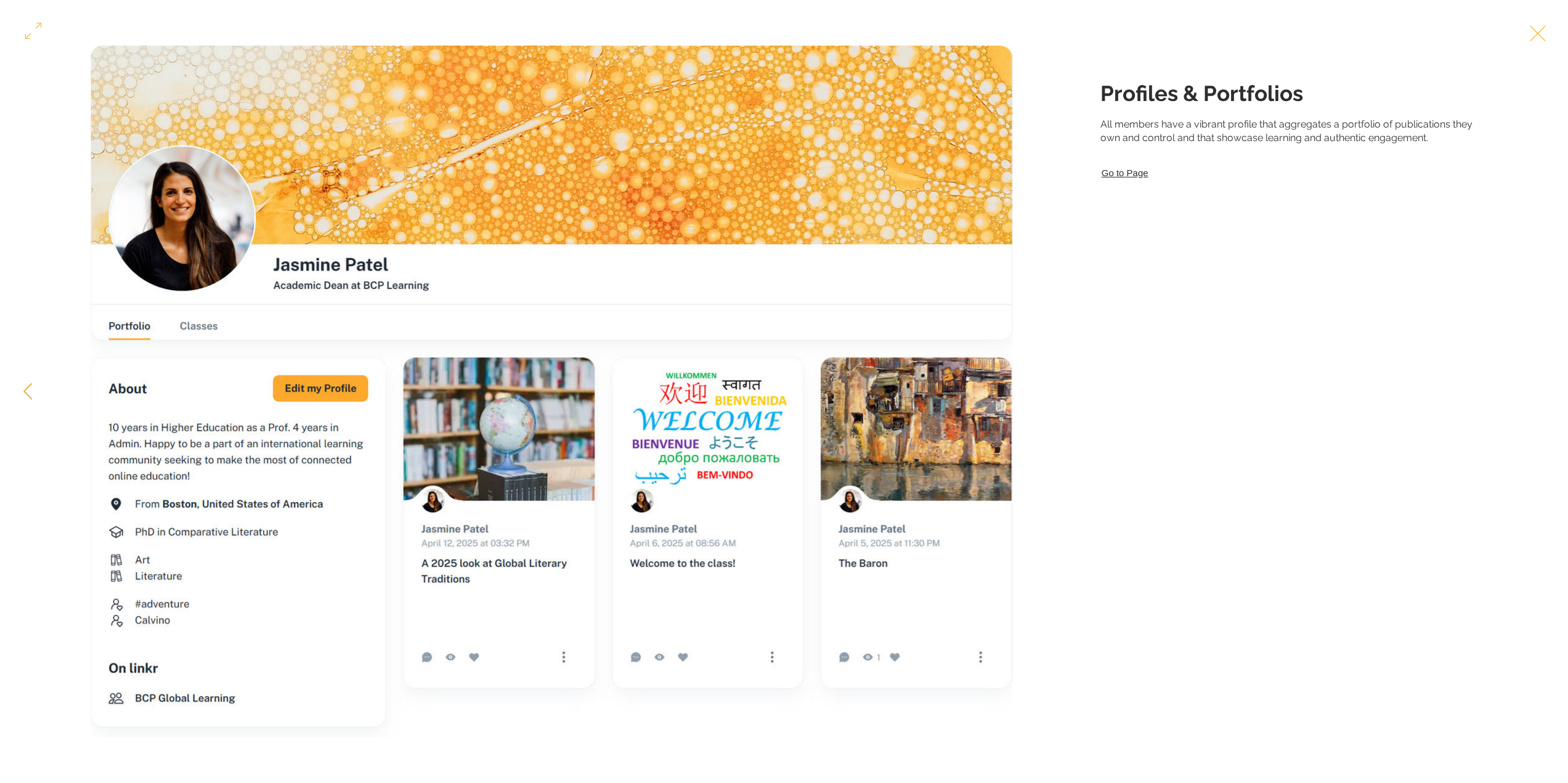
click at [1123, 182] on link "Go to Page" at bounding box center [1298, 172] width 394 height 16
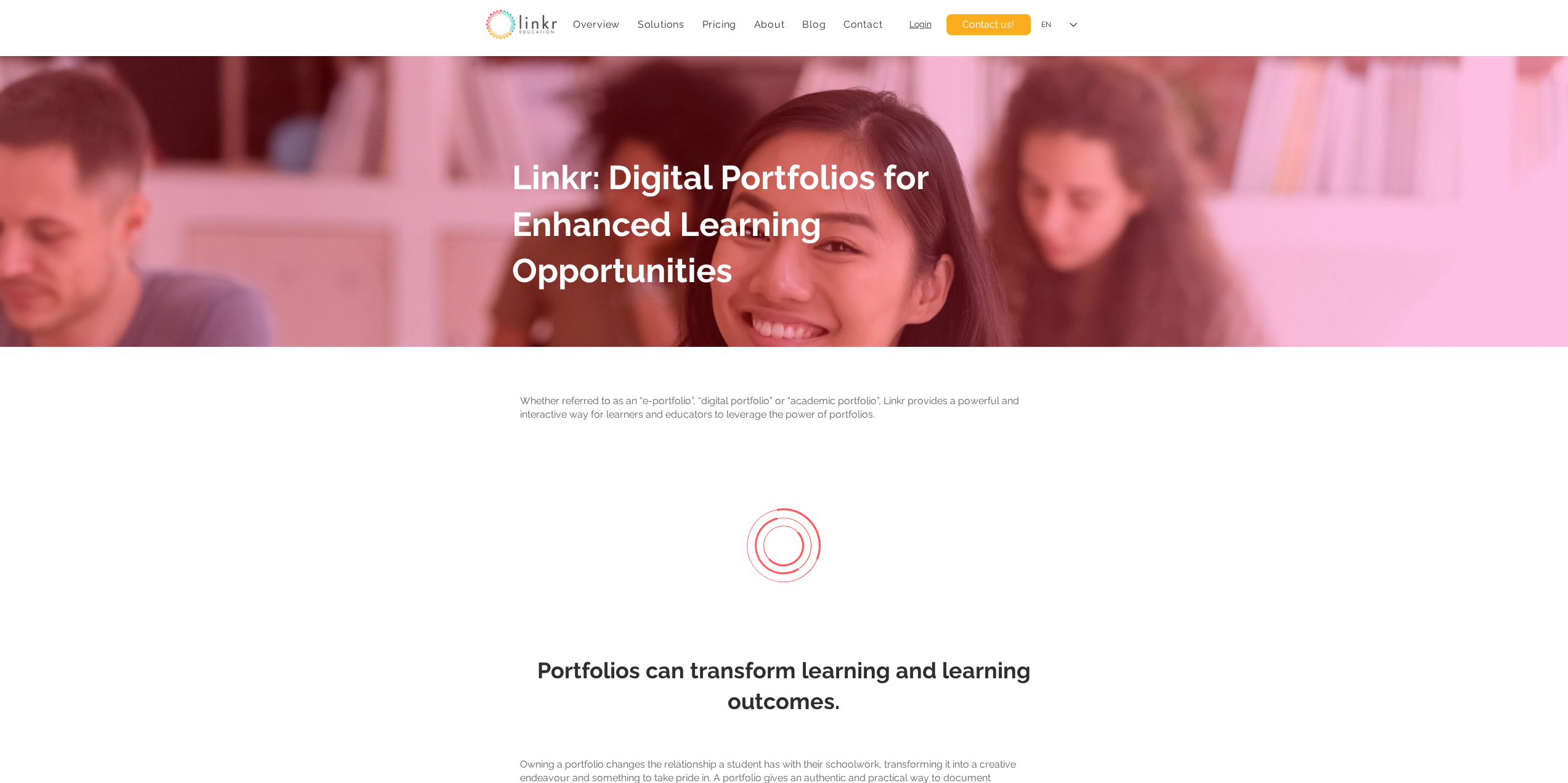
click at [574, 28] on span "Overview" at bounding box center [596, 24] width 47 height 12
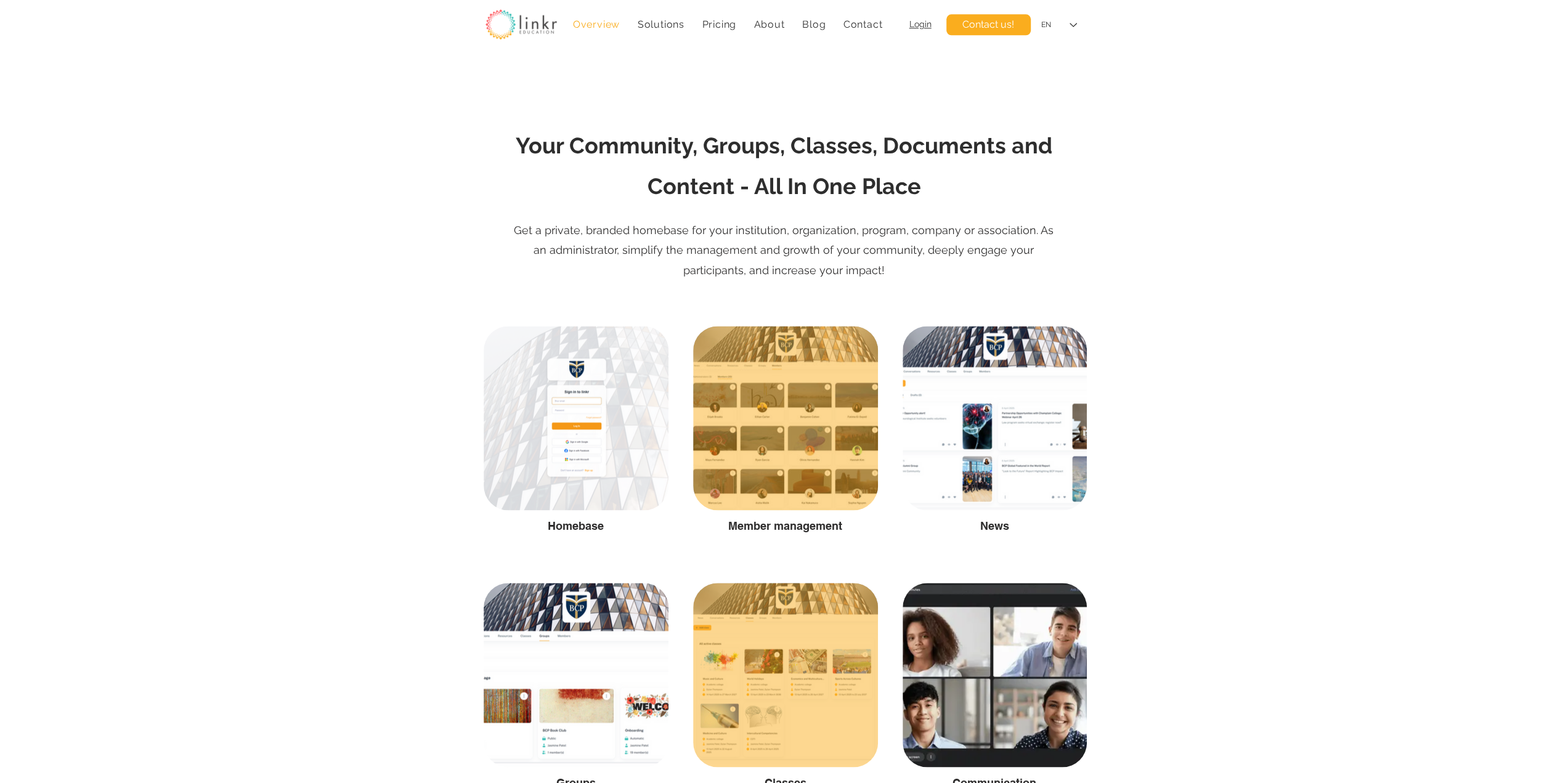
scroll to position [2053, 0]
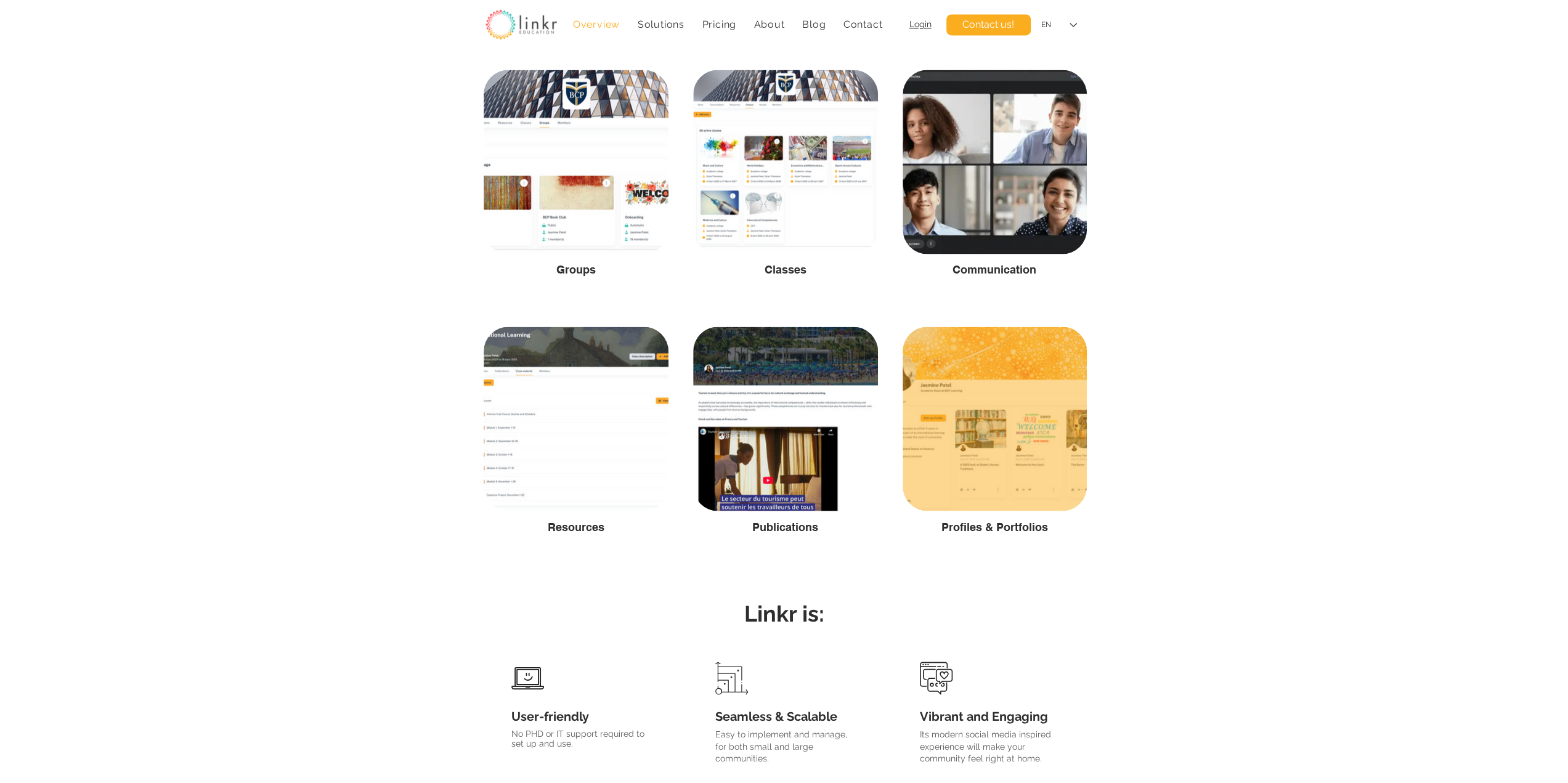
click at [967, 420] on div at bounding box center [995, 419] width 184 height 184
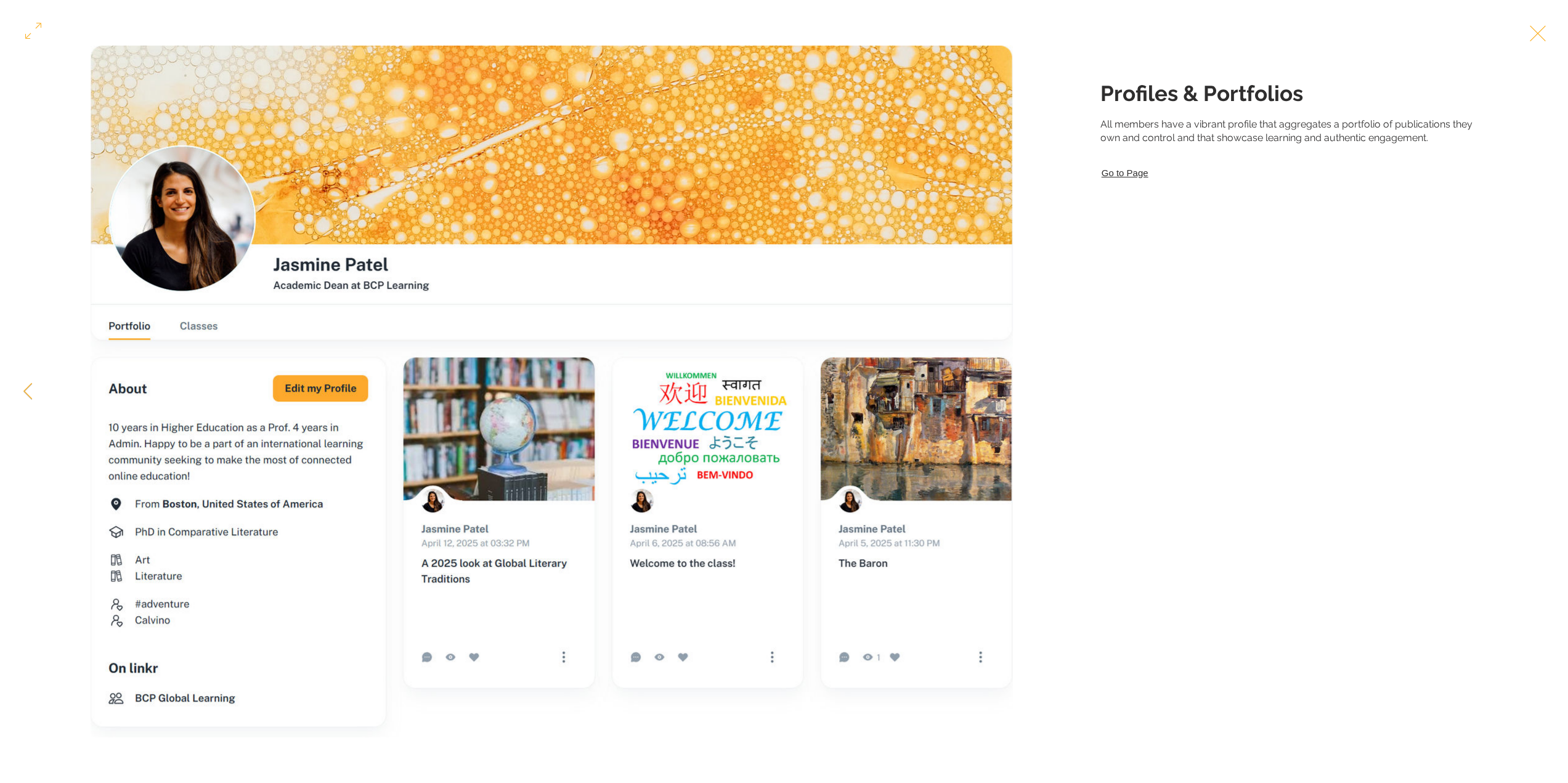
click at [1550, 34] on button "Exit expand mode" at bounding box center [1538, 32] width 24 height 27
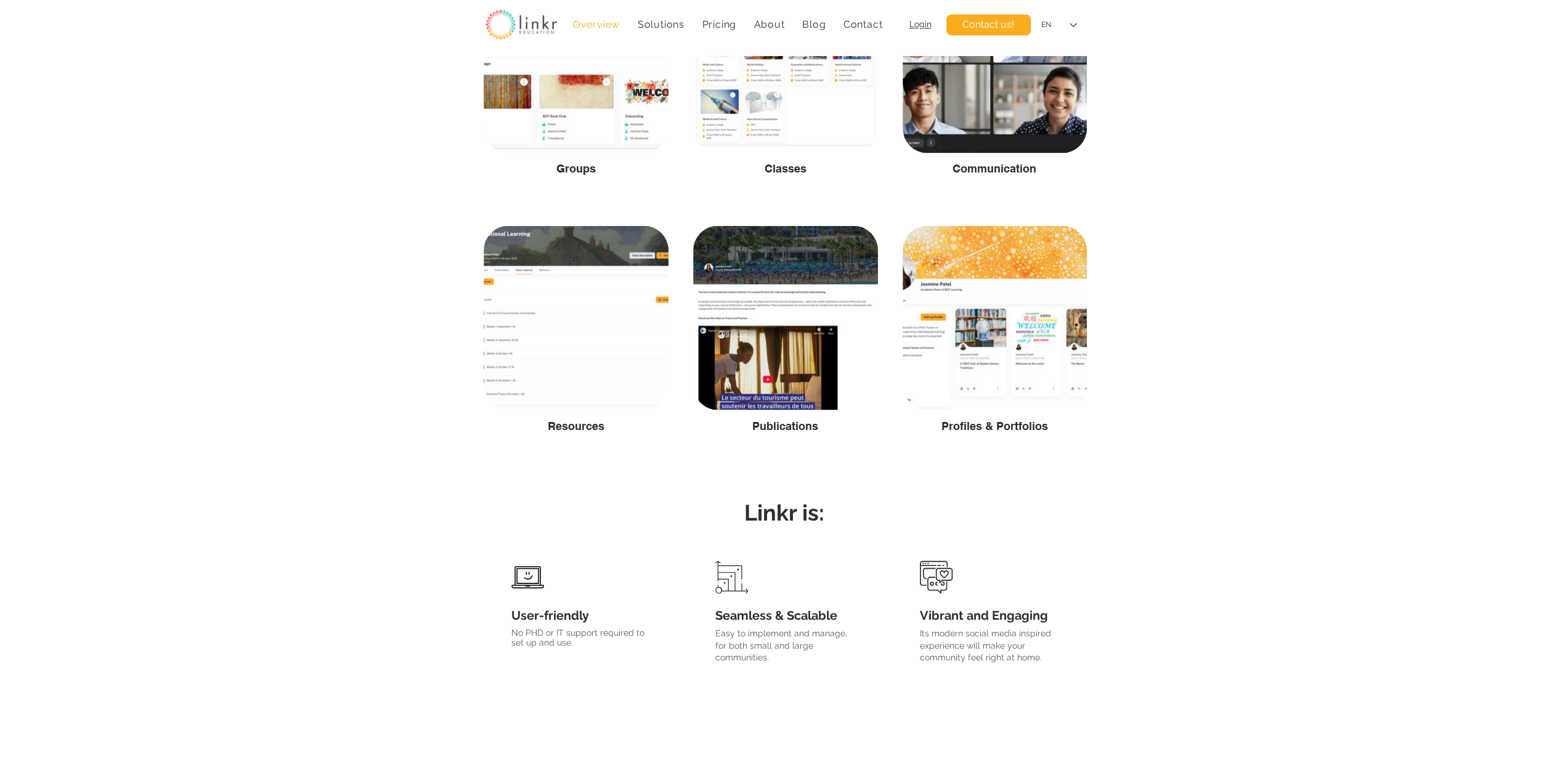
scroll to position [2156, 0]
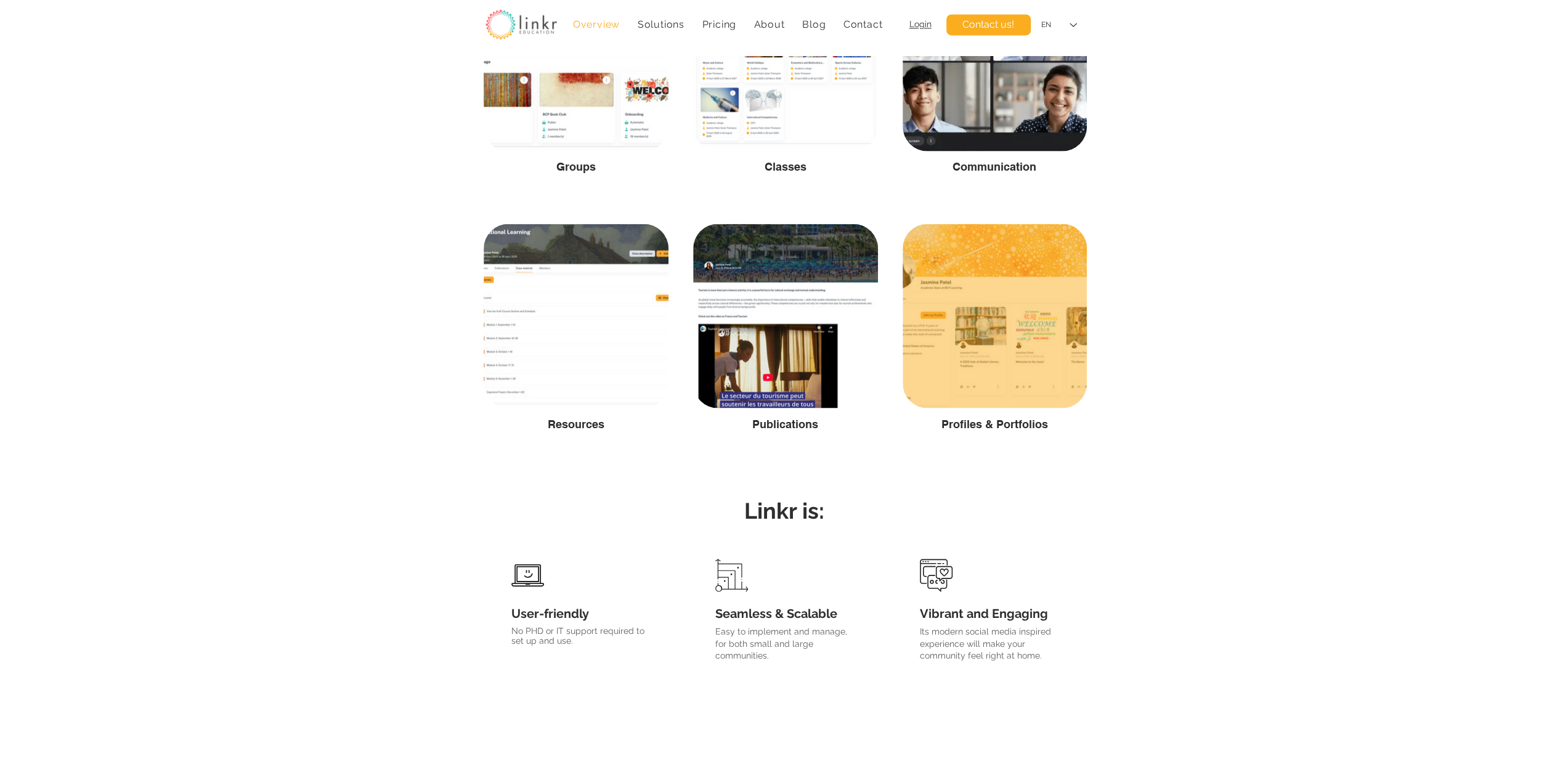
click at [985, 427] on span "Profiles & Portfolios" at bounding box center [995, 423] width 107 height 13
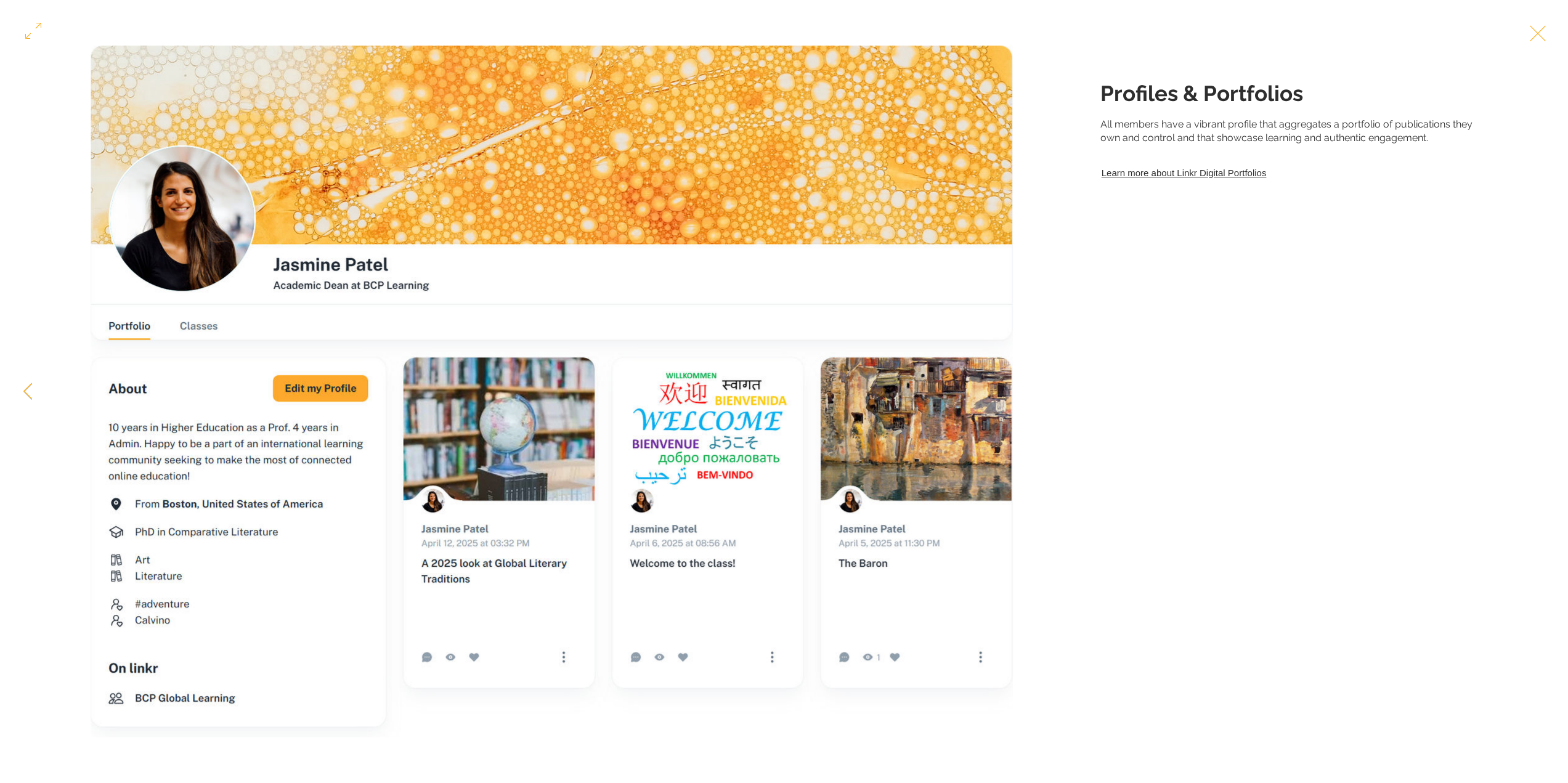
click at [1197, 182] on link "Learn more about Linkr Digital Portfolios" at bounding box center [1298, 172] width 394 height 16
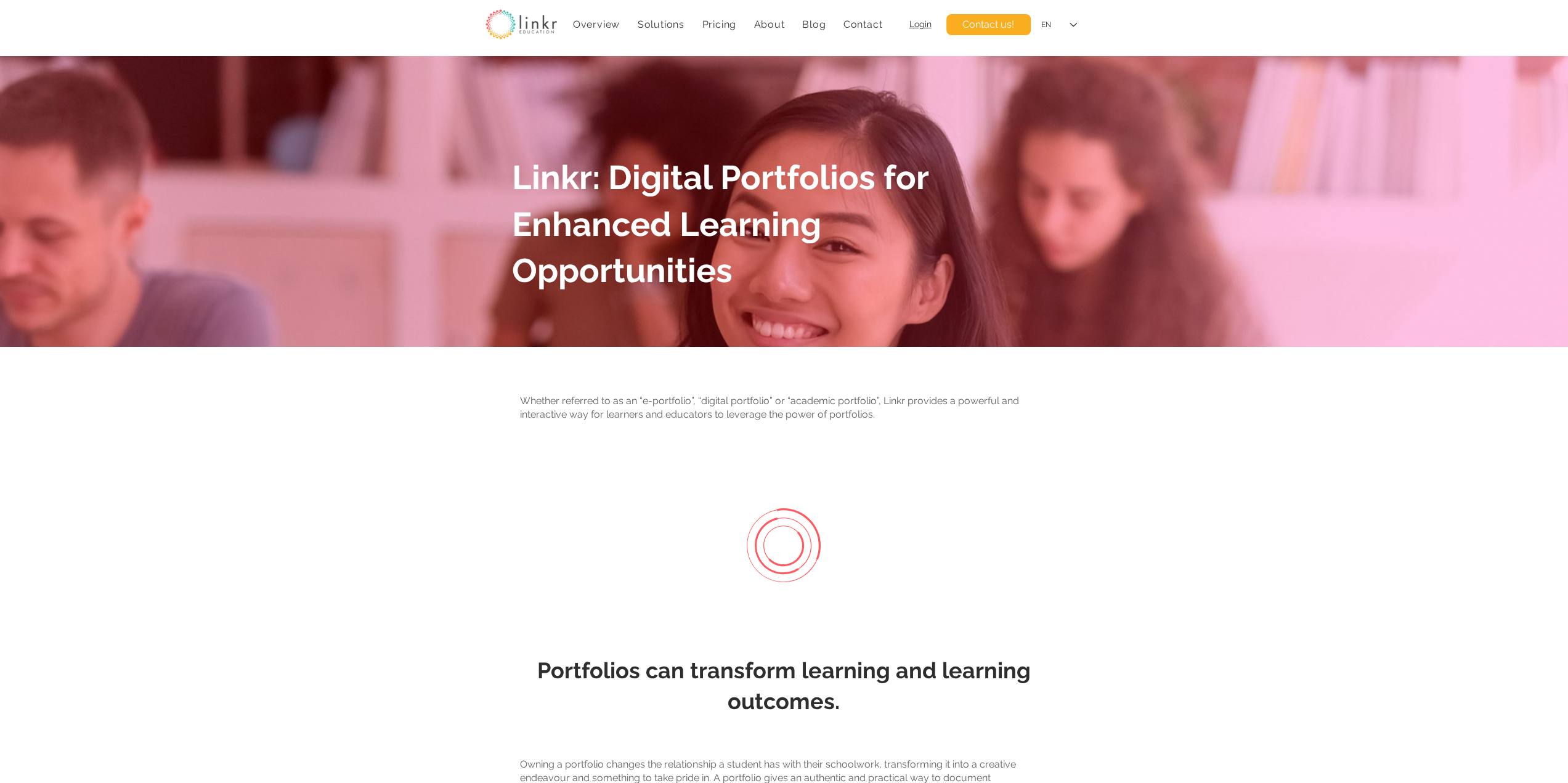
click at [312, 78] on img "main content" at bounding box center [784, 201] width 1568 height 291
click at [514, 27] on img at bounding box center [521, 24] width 71 height 30
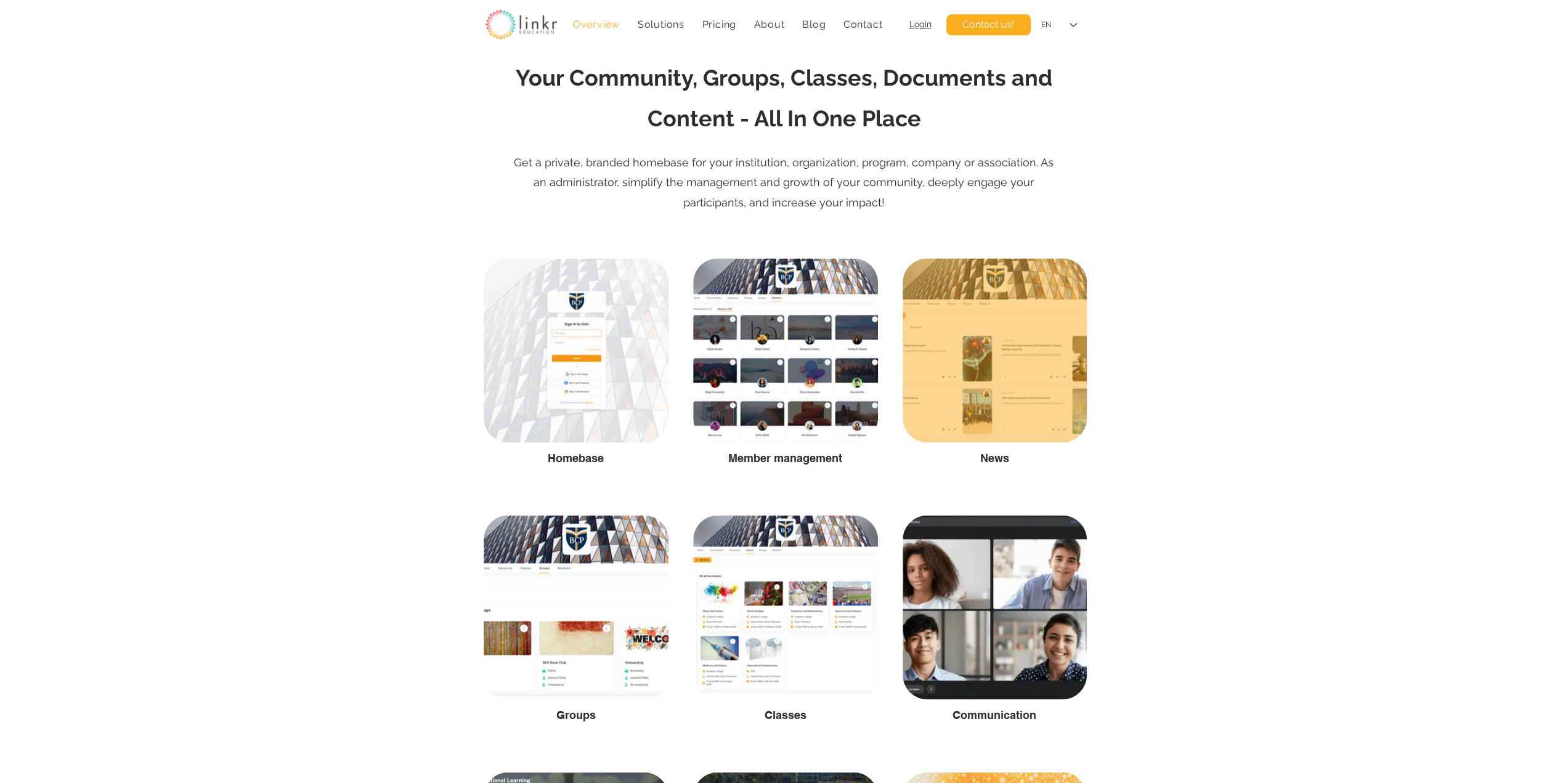
scroll to position [1540, 0]
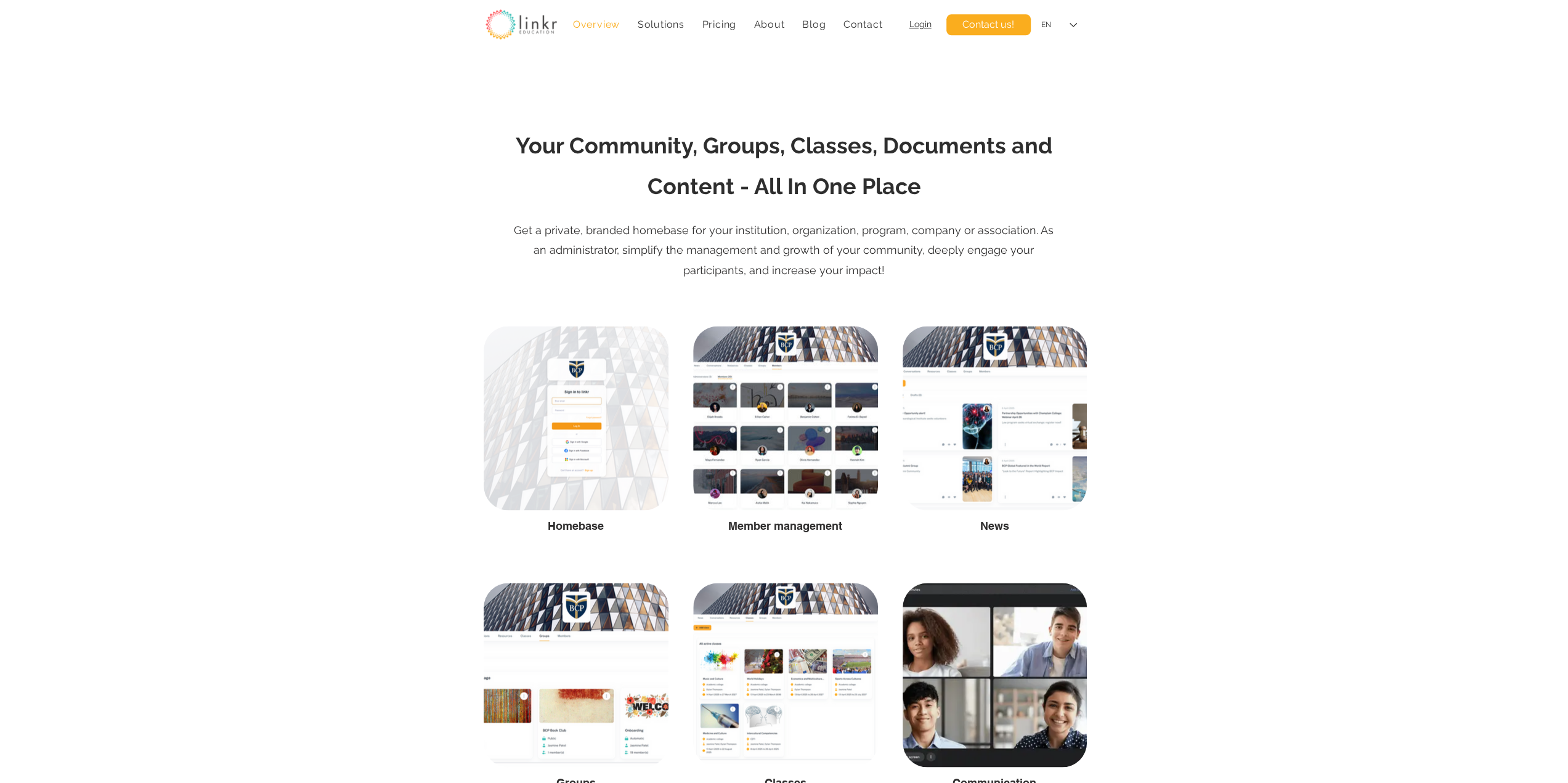
click at [858, 252] on span "Get a private, branded homebase for your institution, organization, program, co…" at bounding box center [783, 250] width 539 height 53
click at [859, 270] on p "Get a private, branded homebase for your institution, organization, program, co…" at bounding box center [784, 250] width 555 height 59
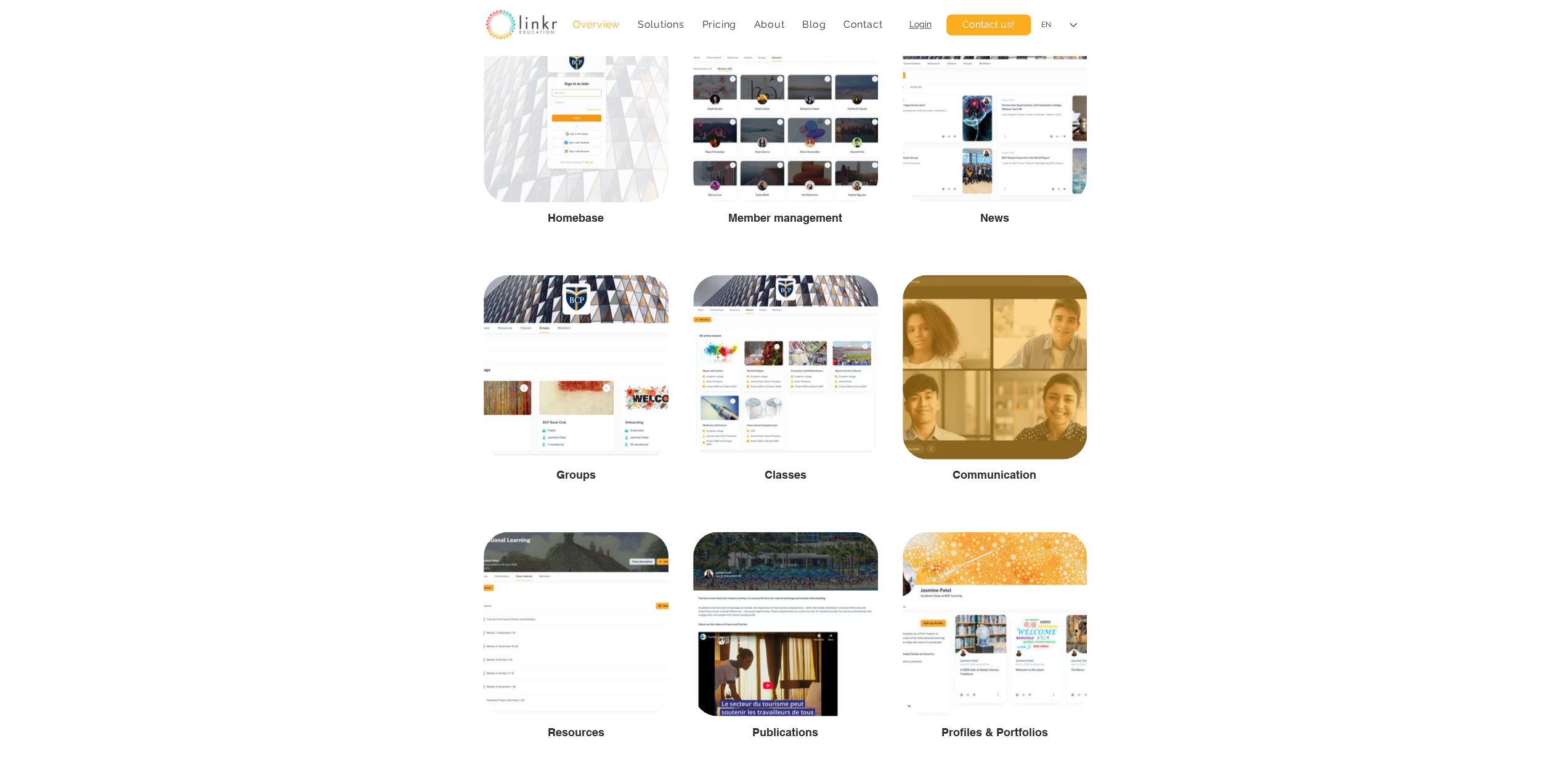
scroll to position [2053, 0]
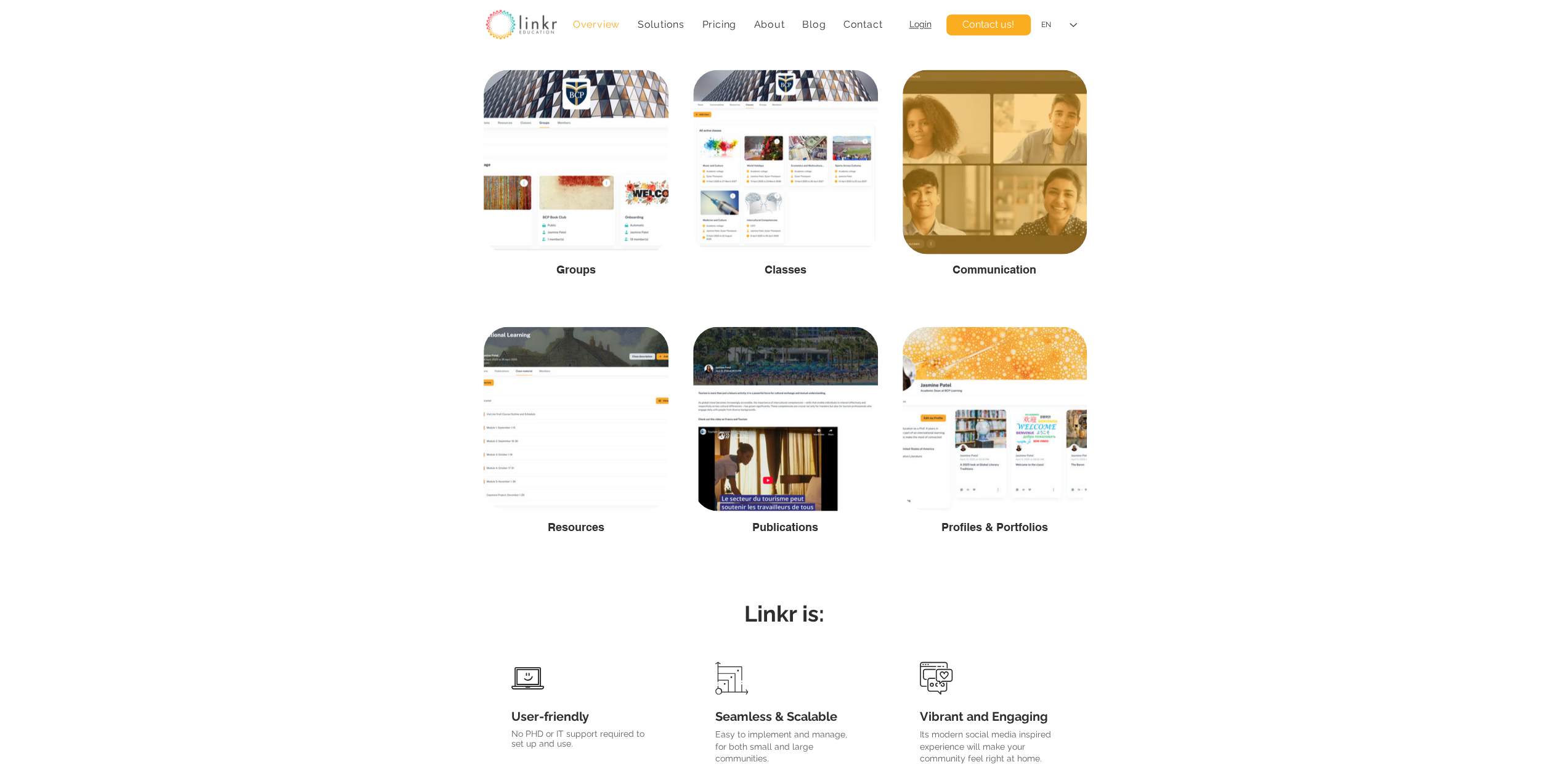
click at [995, 204] on div at bounding box center [995, 162] width 184 height 184
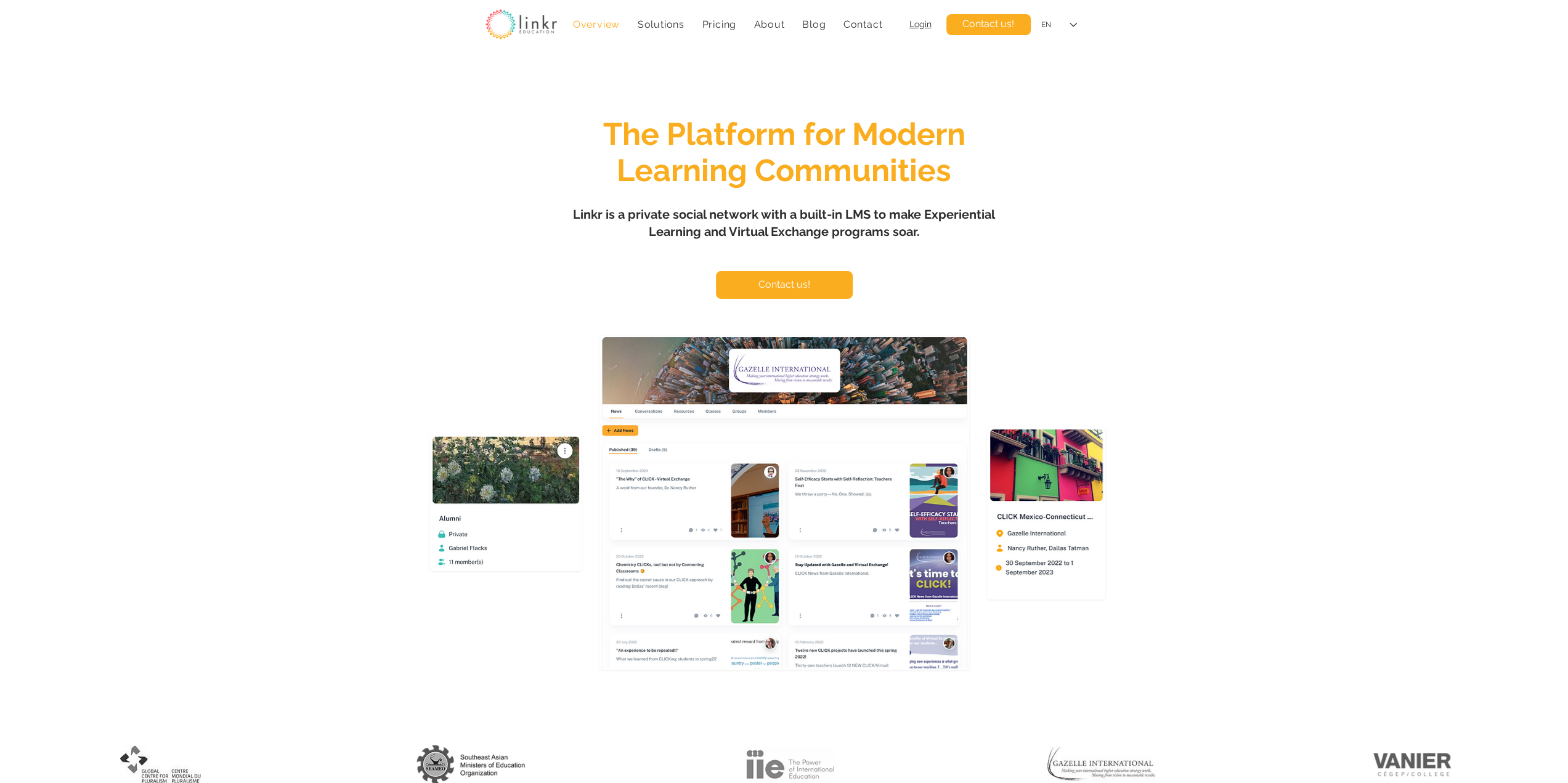
scroll to position [2053, 0]
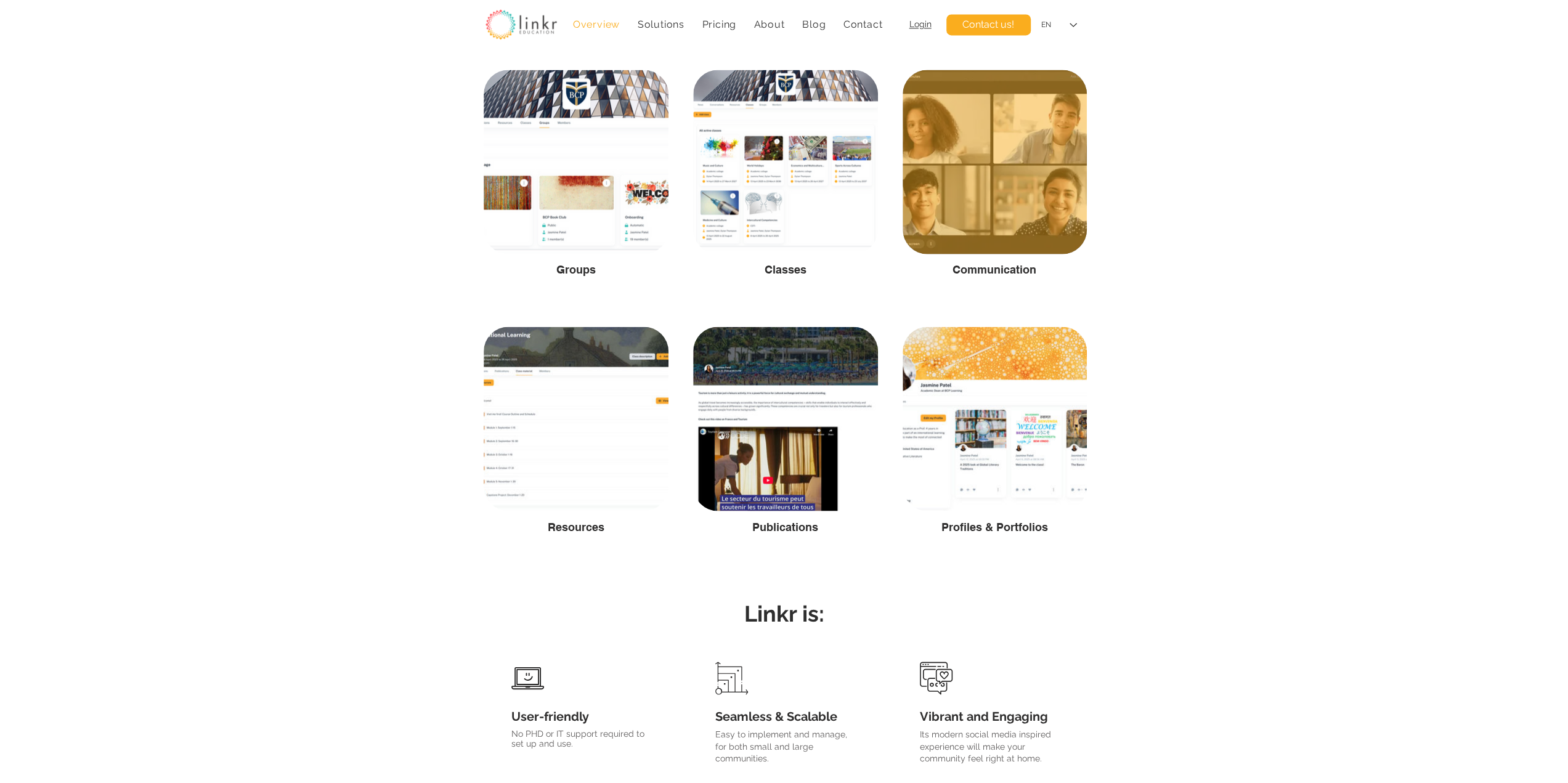
click at [1034, 196] on div at bounding box center [995, 162] width 184 height 184
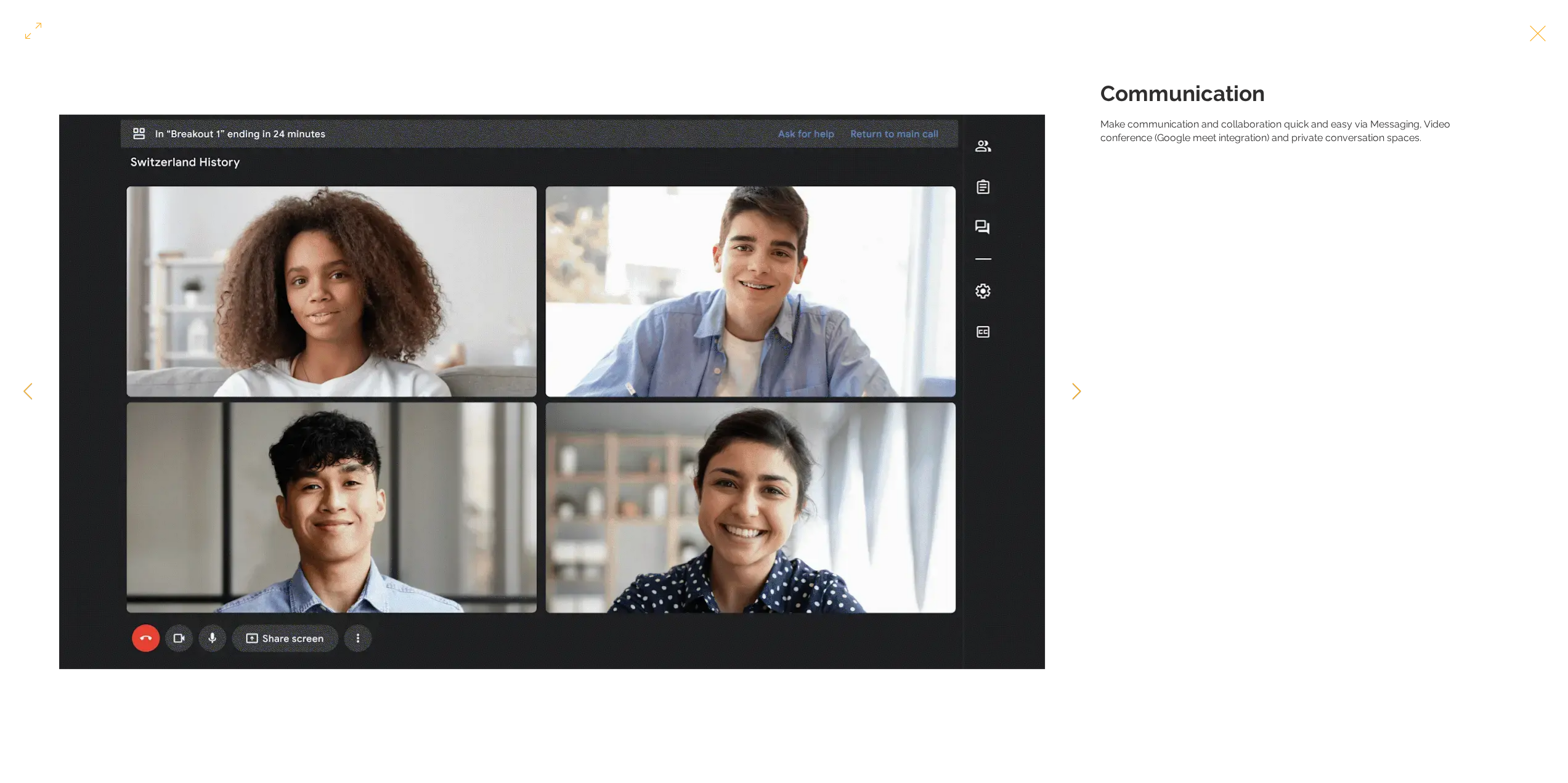
click at [1077, 390] on icon "Next Item" at bounding box center [1077, 391] width 9 height 16
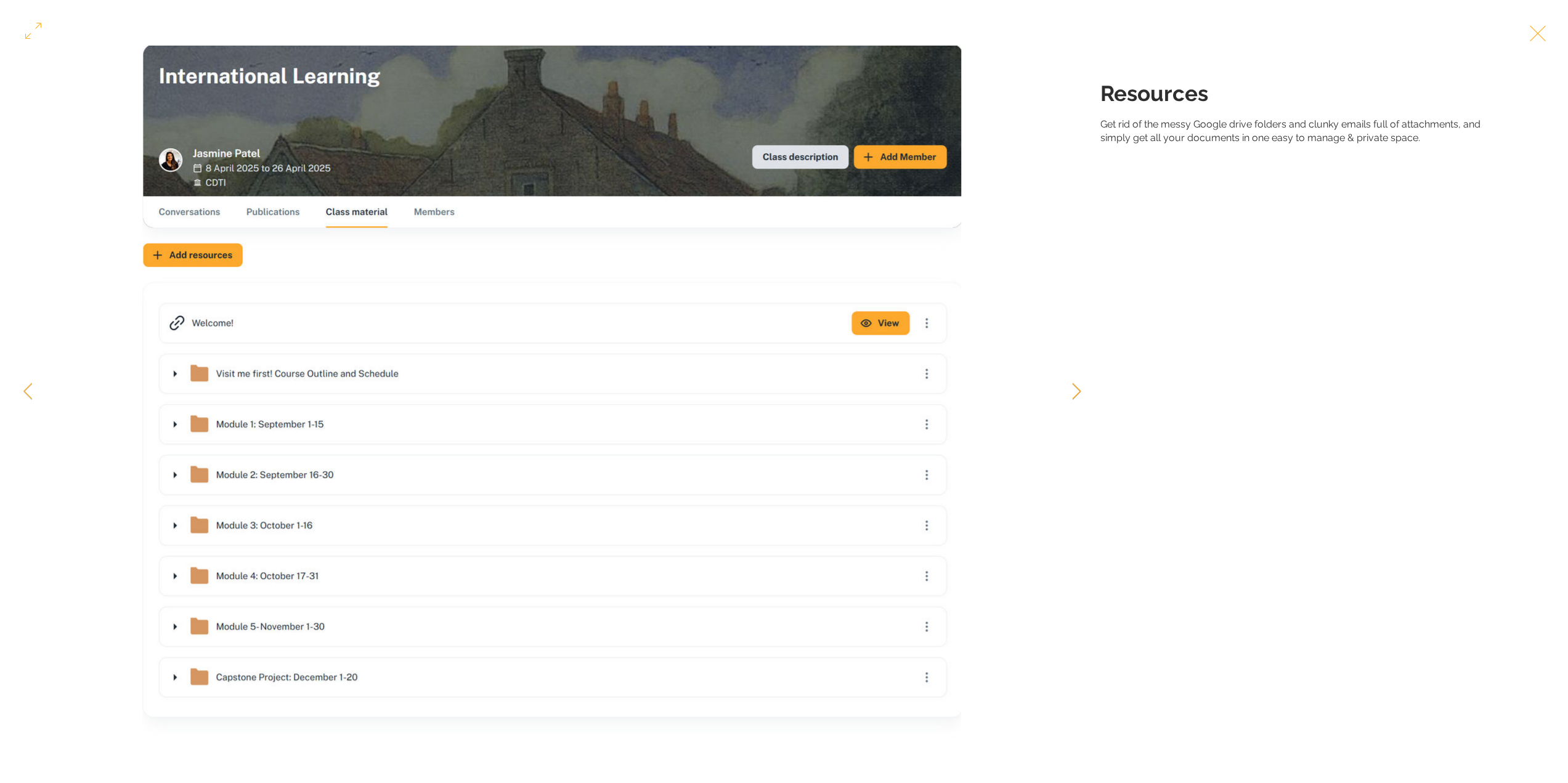
click at [1073, 390] on icon "Next Item" at bounding box center [1077, 391] width 9 height 16
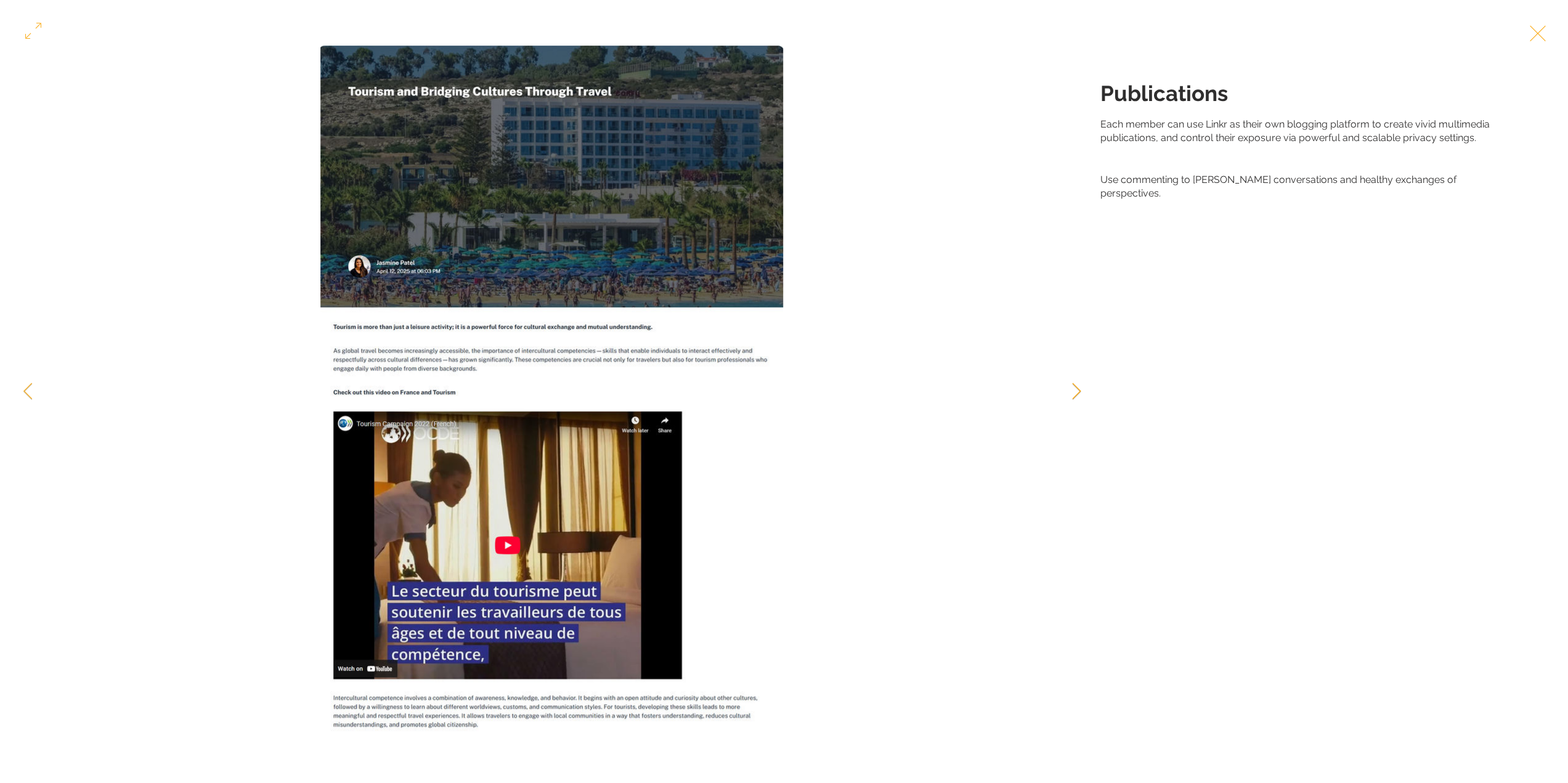
click at [1075, 388] on icon "Next Item" at bounding box center [1077, 391] width 9 height 16
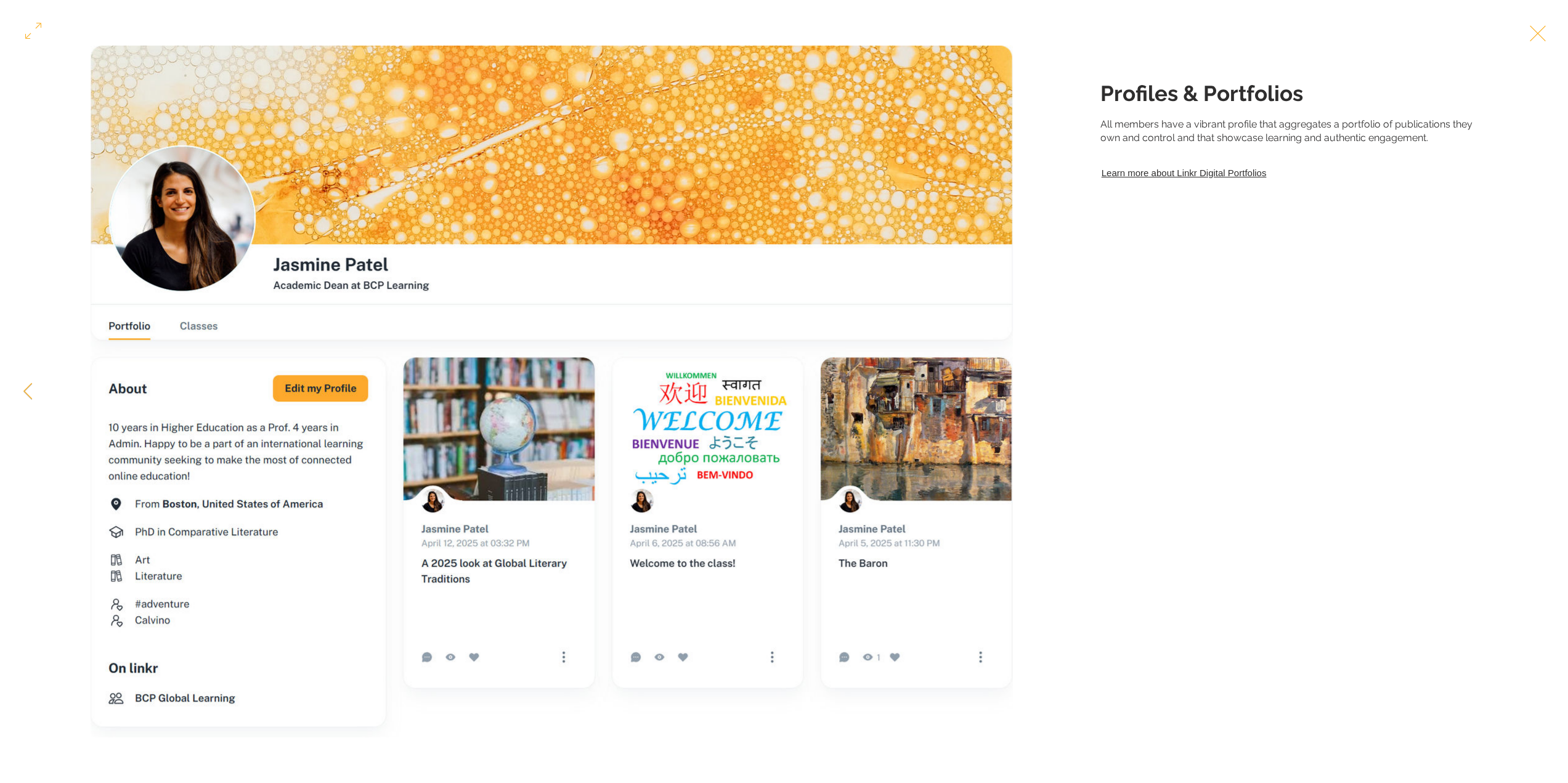
click at [1550, 35] on button "Exit expand mode" at bounding box center [1538, 32] width 24 height 27
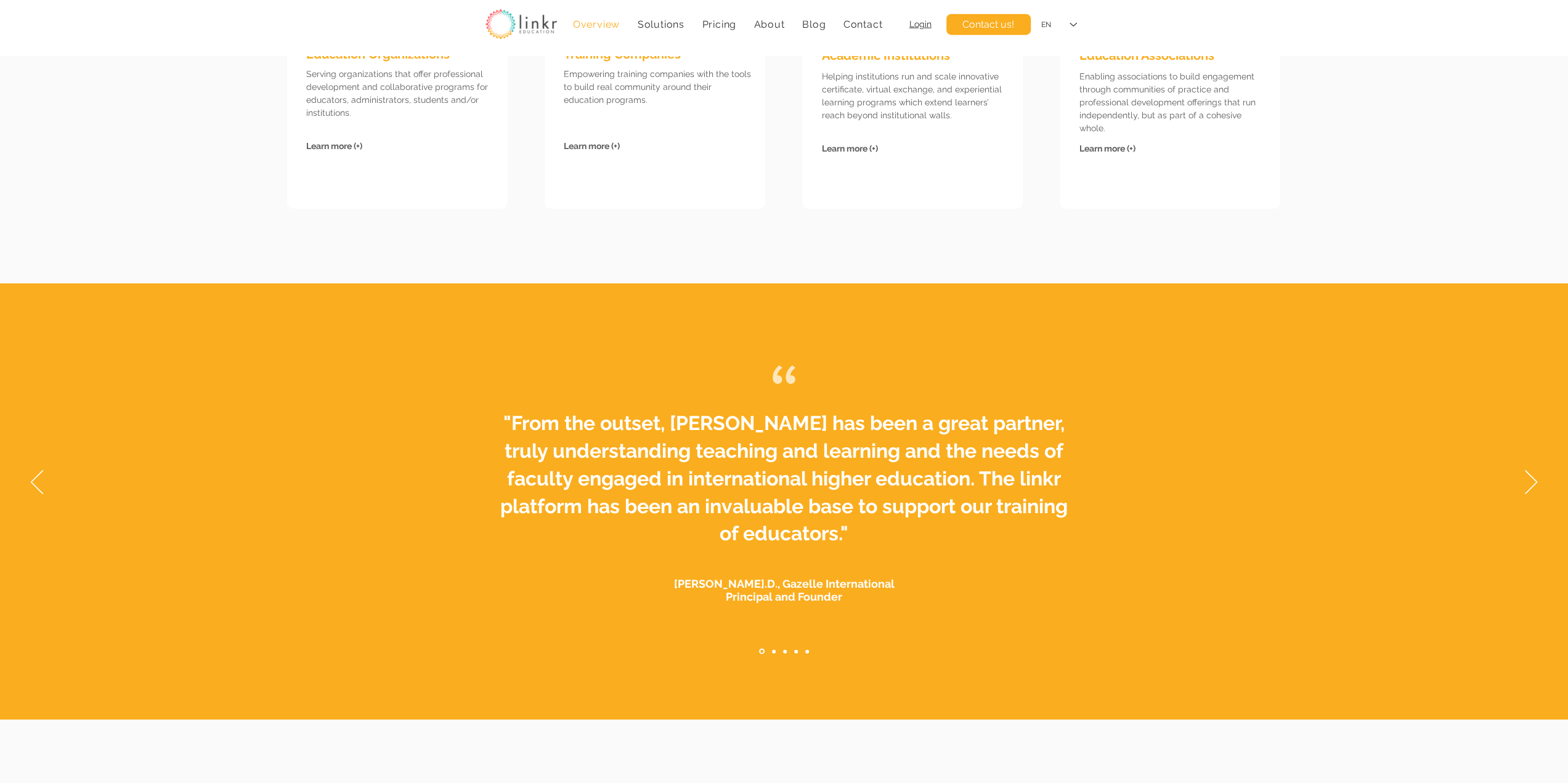
scroll to position [3389, 0]
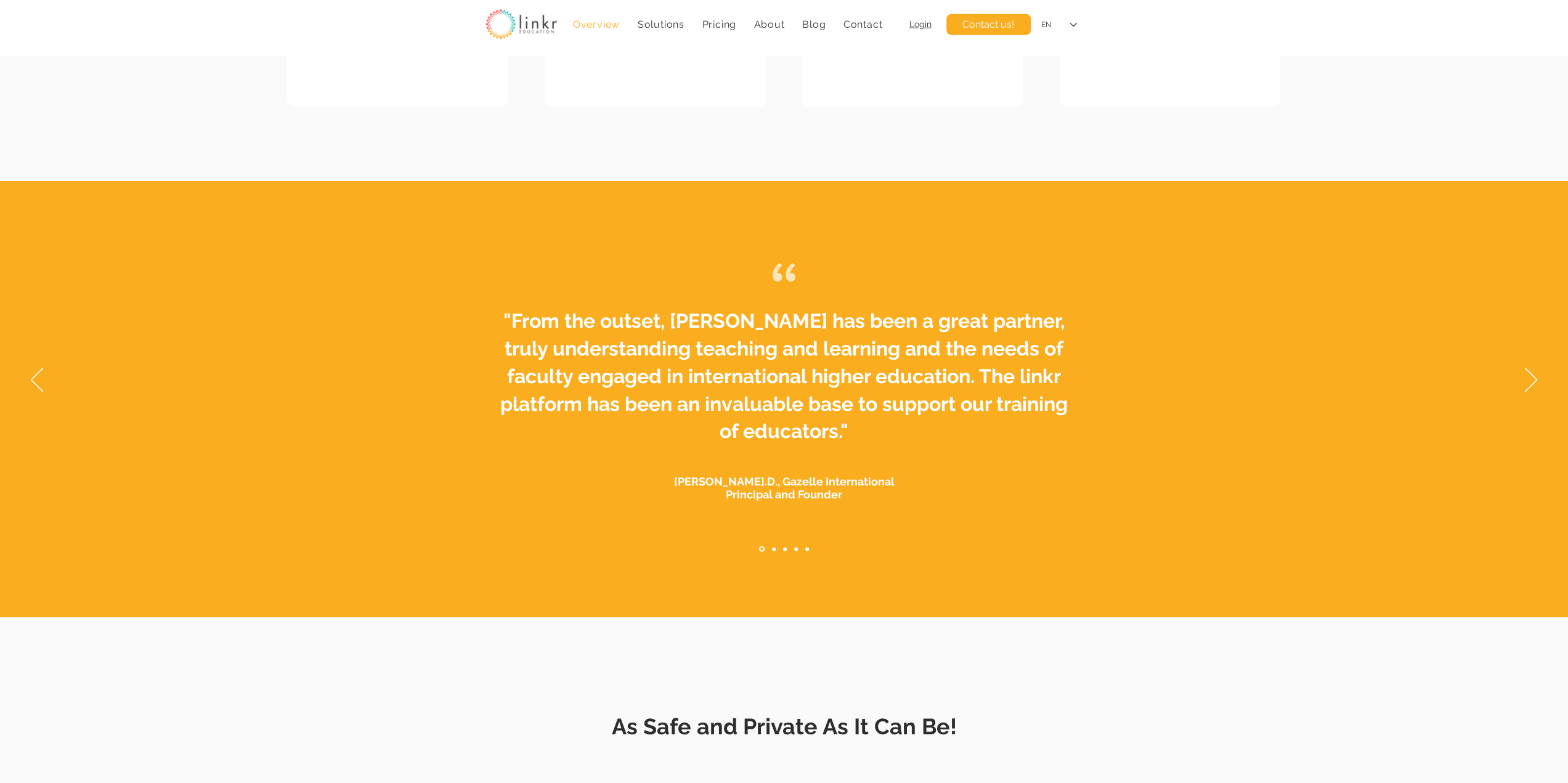
click at [772, 549] on nav "Slides" at bounding box center [784, 549] width 57 height 5
click at [772, 549] on link "Testimonial GCP" at bounding box center [774, 549] width 4 height 4
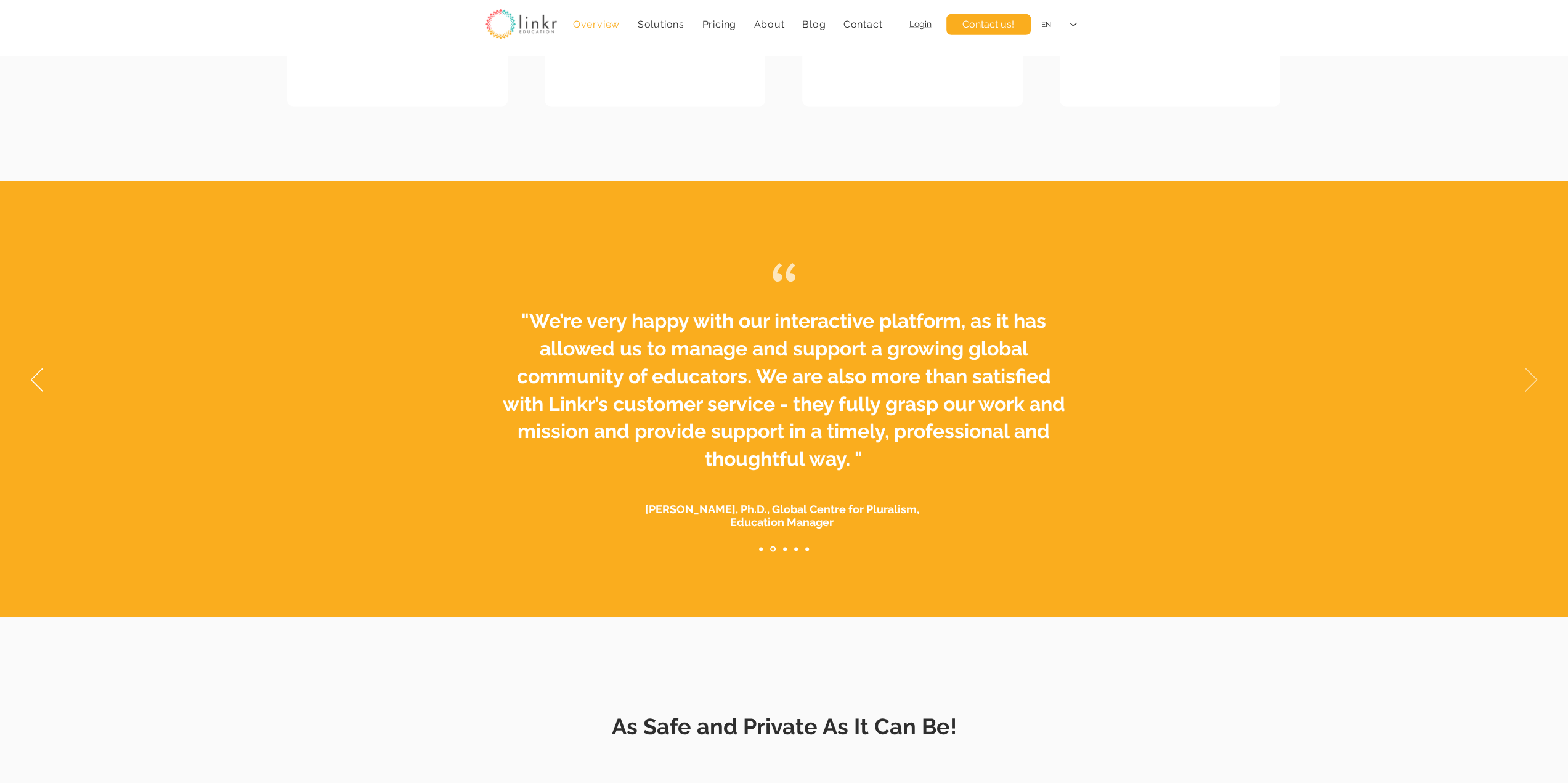
click at [1531, 382] on icon "Next" at bounding box center [1531, 380] width 13 height 24
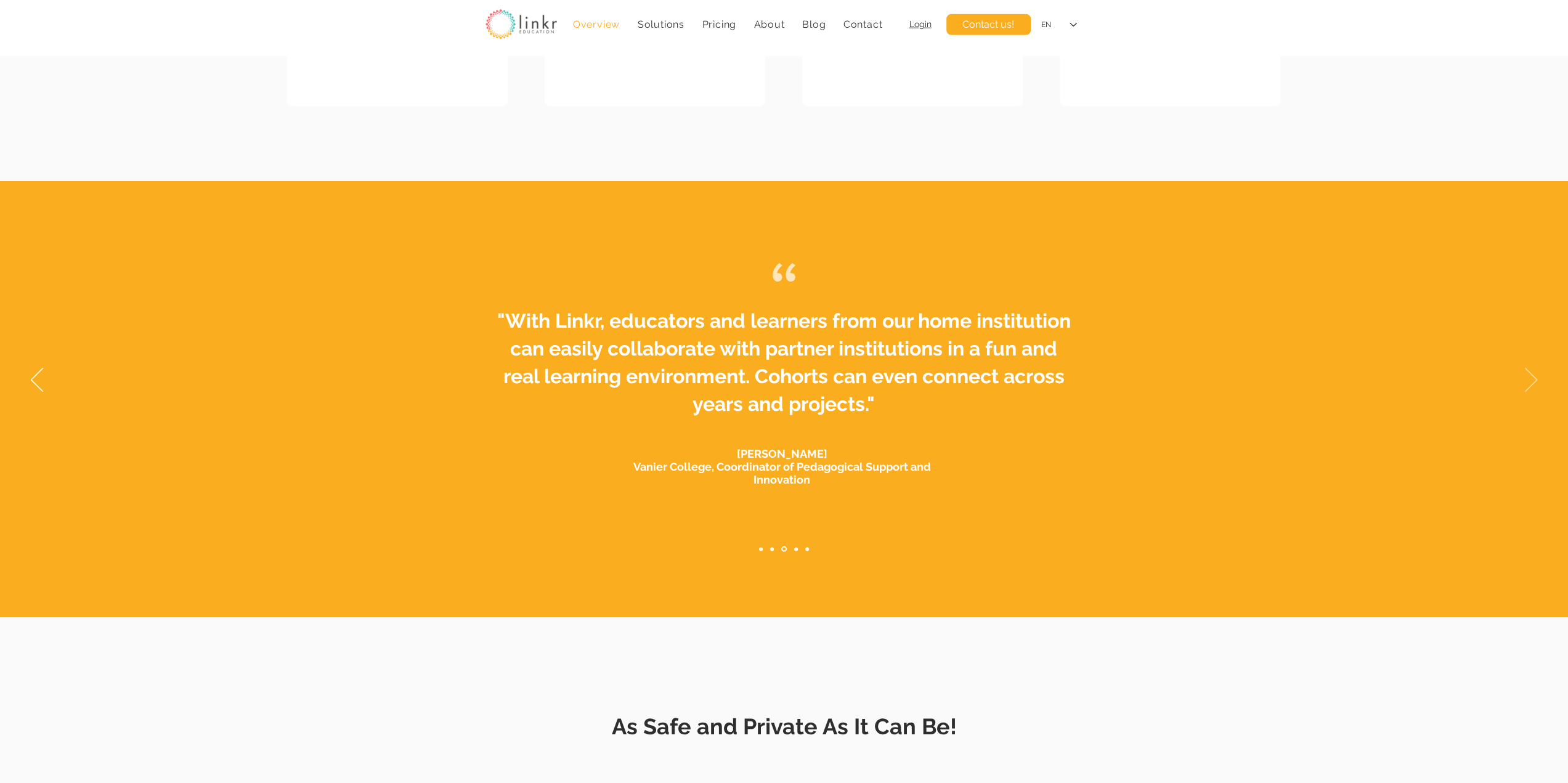
click at [1531, 382] on icon "Next" at bounding box center [1531, 380] width 13 height 24
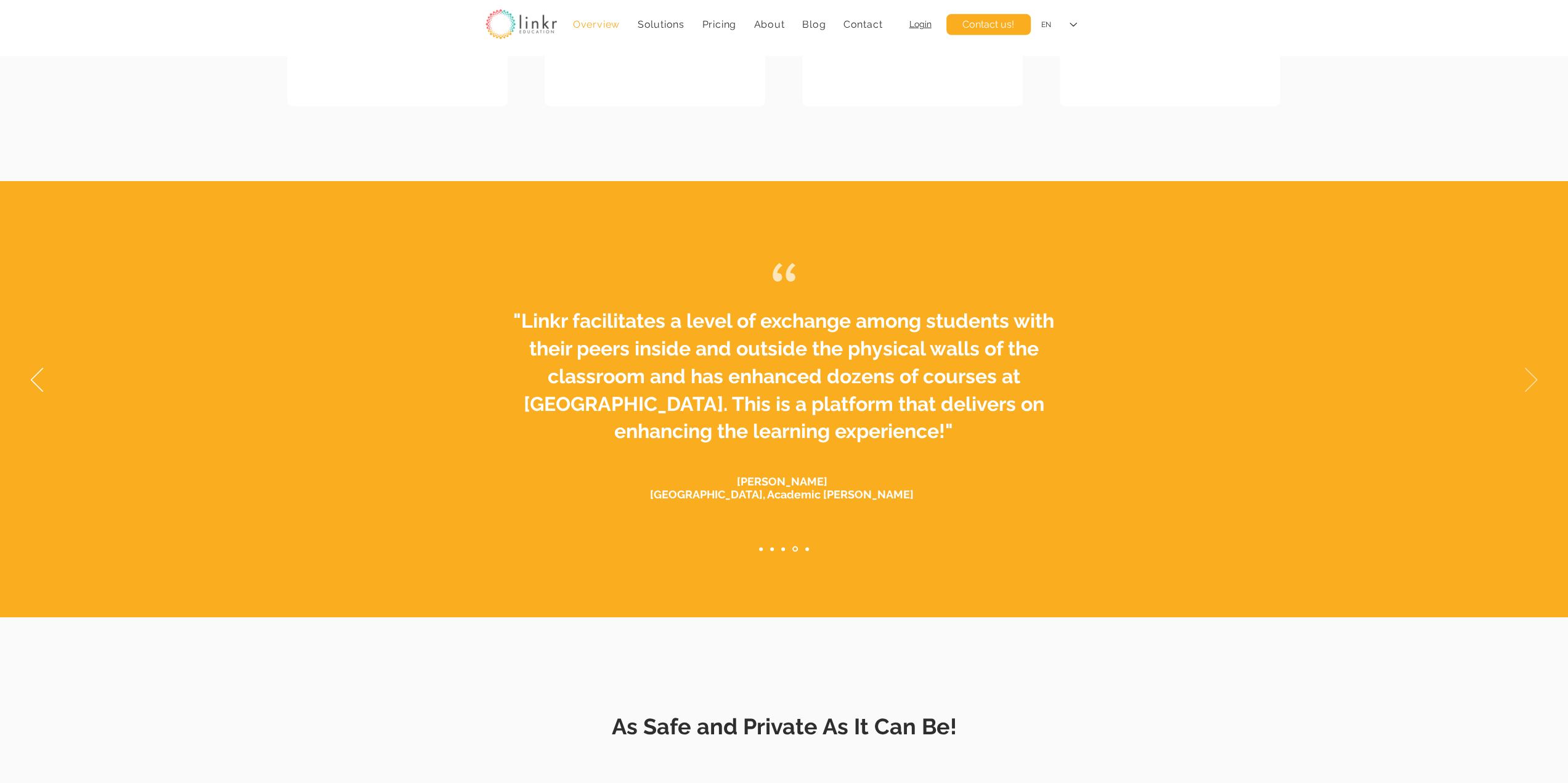
click at [1531, 382] on icon "Next" at bounding box center [1531, 380] width 13 height 24
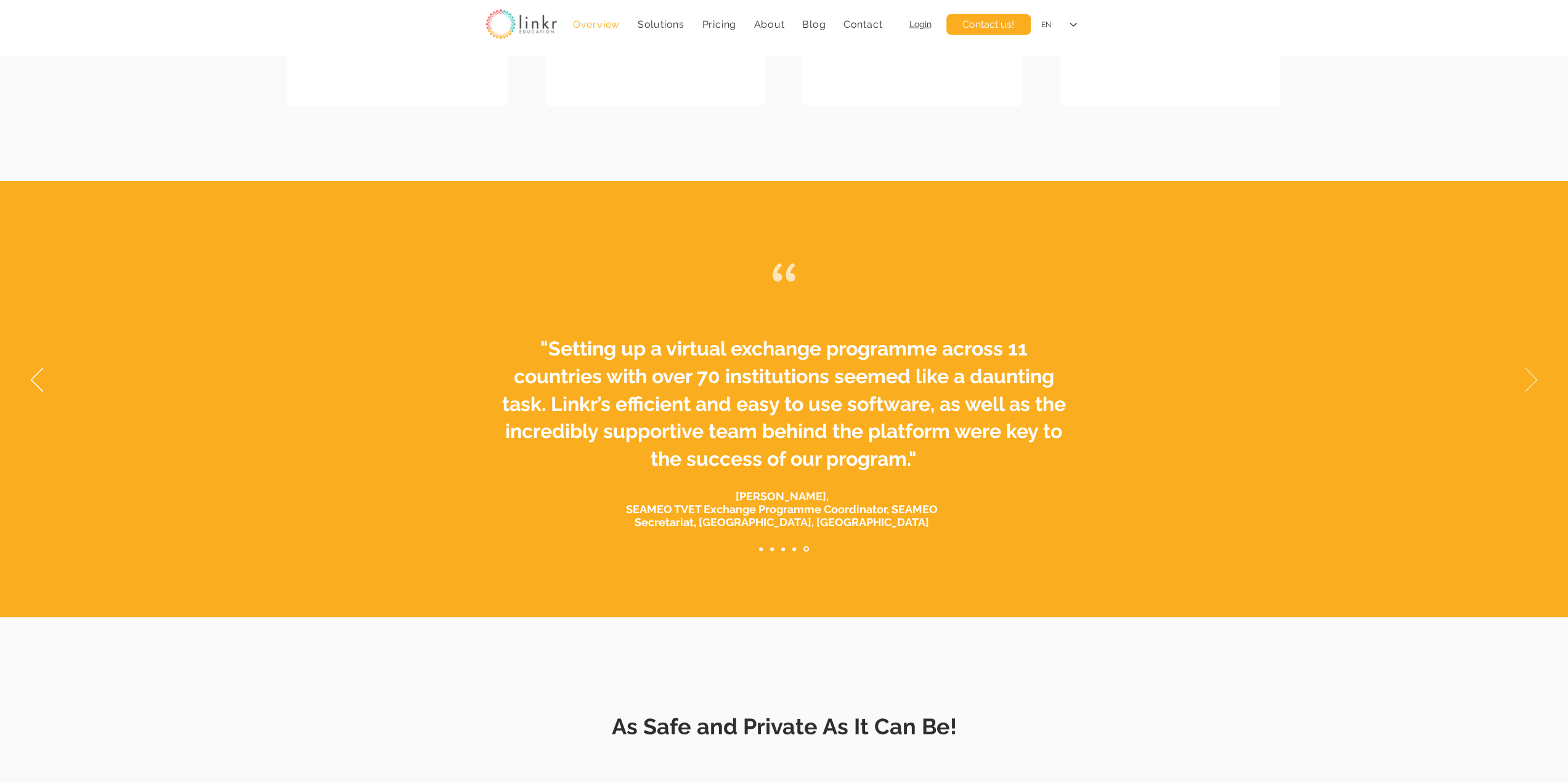
click at [1531, 382] on icon "Next" at bounding box center [1531, 380] width 13 height 24
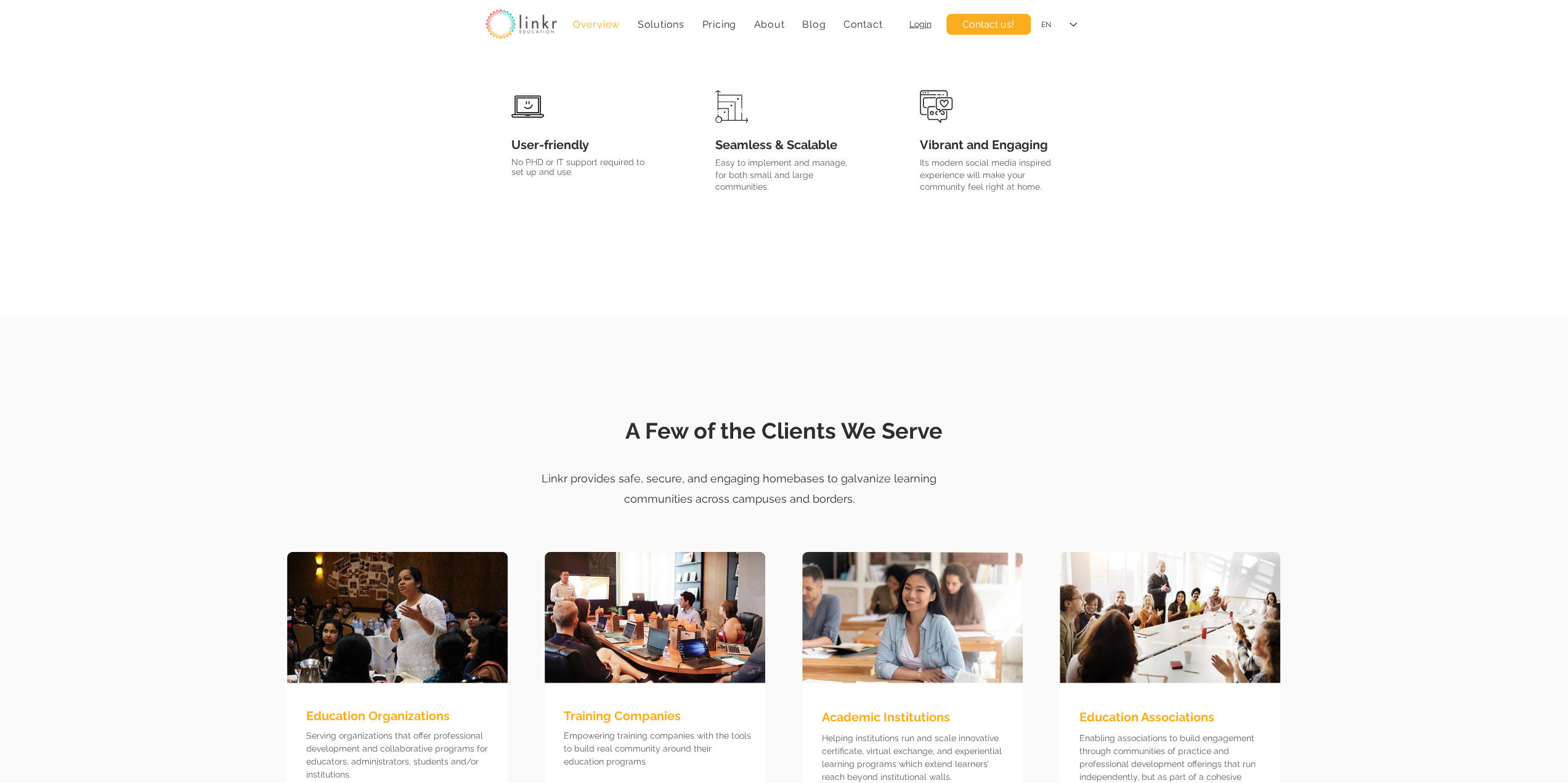
scroll to position [2567, 0]
